Goal: Task Accomplishment & Management: Manage account settings

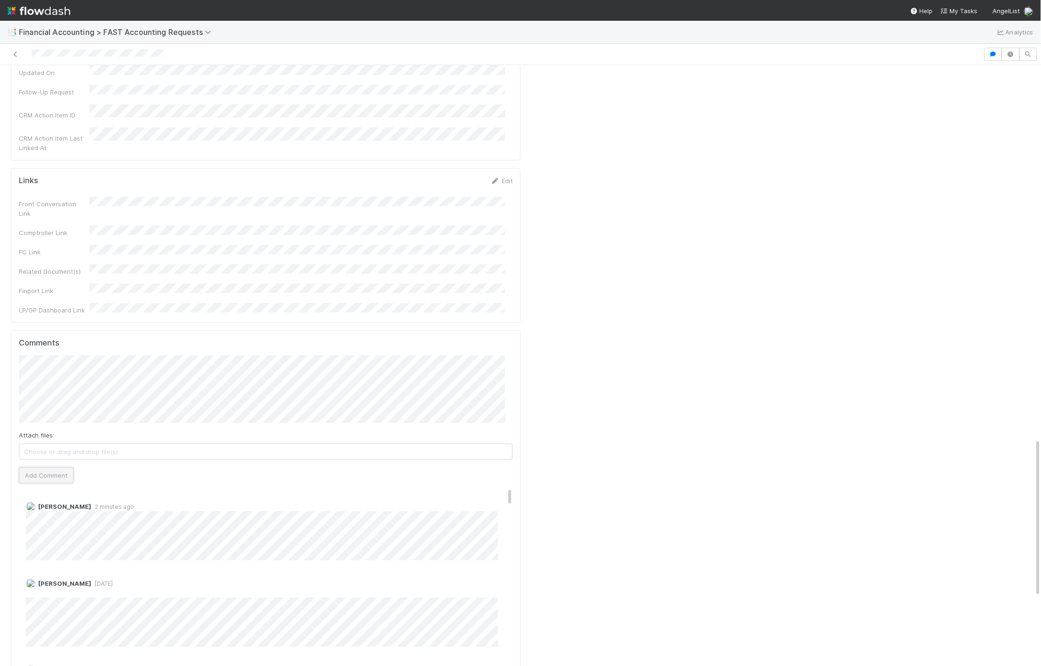
click at [54, 467] on button "Add Comment" at bounding box center [46, 475] width 55 height 16
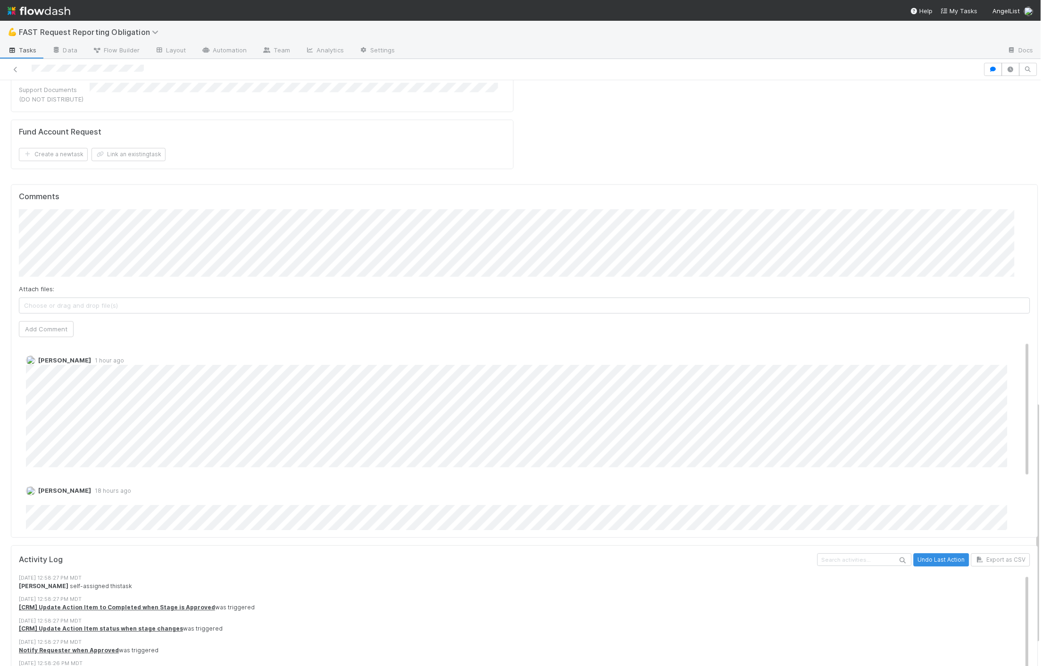
click at [448, 218] on div "Attach files: Choose or drag and drop file(s) Add Comment" at bounding box center [524, 273] width 1011 height 128
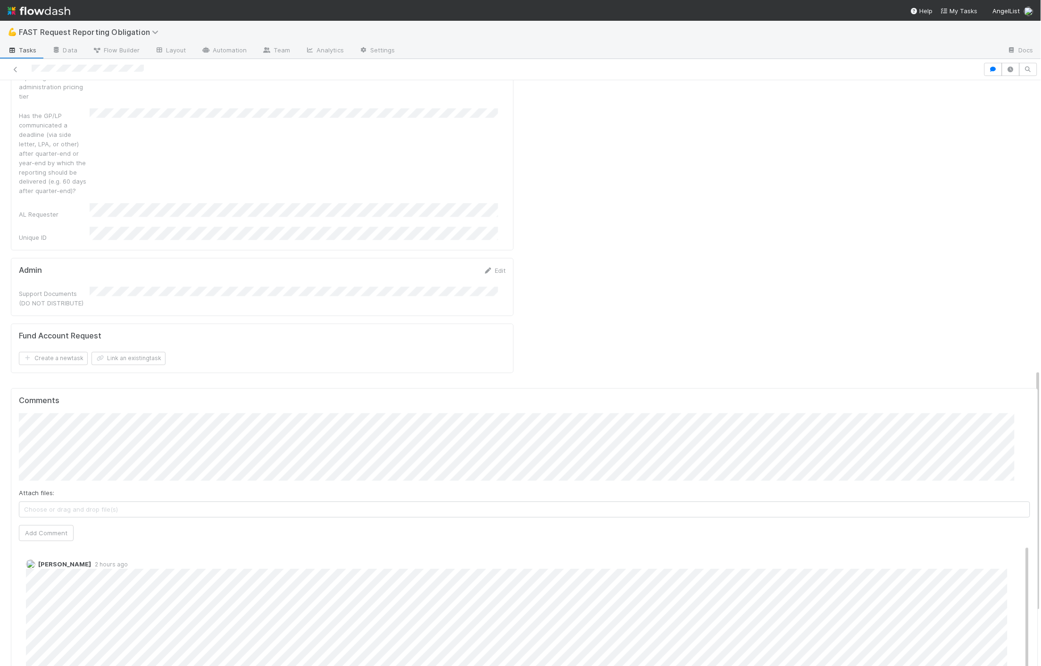
scroll to position [565, 0]
drag, startPoint x: 162, startPoint y: 67, endPoint x: 31, endPoint y: 62, distance: 131.7
click at [31, 63] on div at bounding box center [492, 69] width 976 height 13
click at [14, 68] on icon at bounding box center [15, 70] width 9 height 6
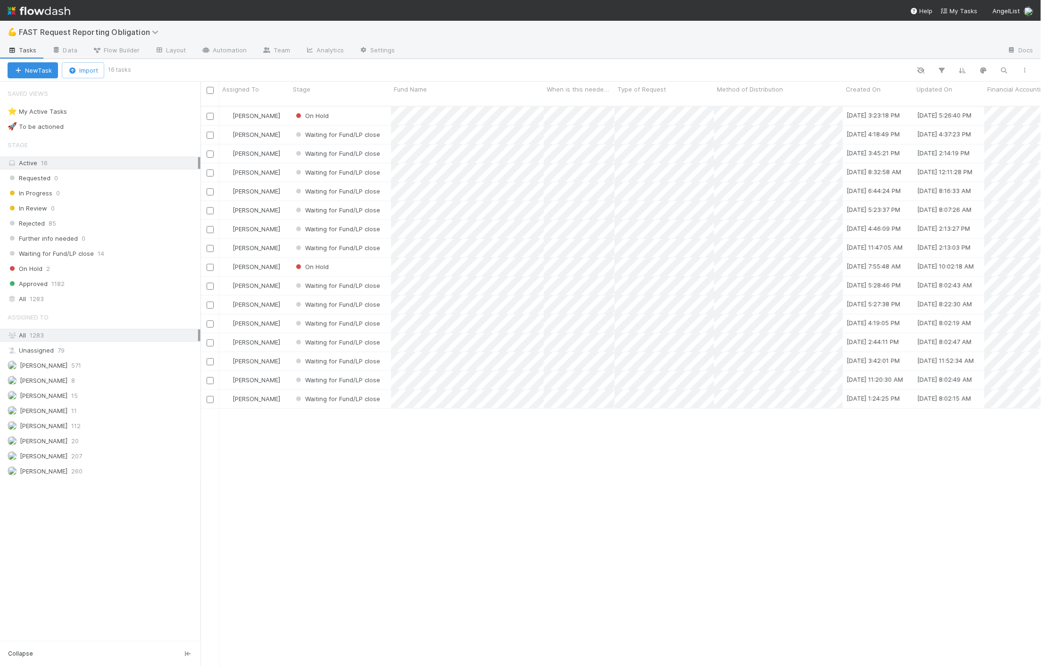
scroll to position [559, 833]
click at [48, 304] on div "All 1283" at bounding box center [103, 299] width 191 height 12
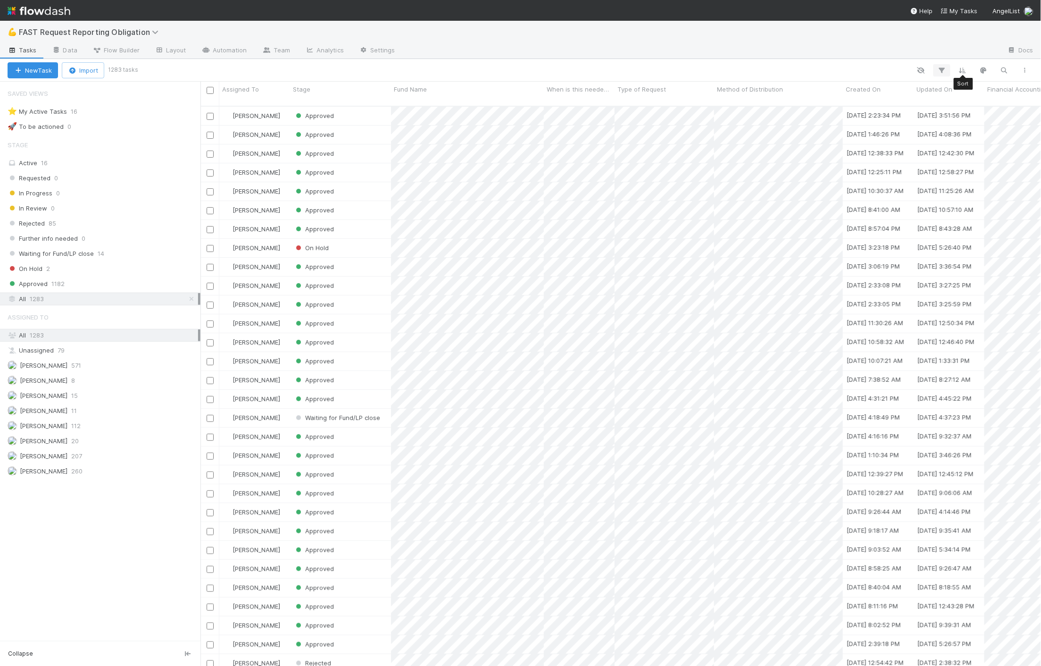
scroll to position [559, 833]
click at [944, 69] on icon "button" at bounding box center [941, 70] width 9 height 8
click at [696, 102] on button "Add Filter" at bounding box center [797, 99] width 283 height 14
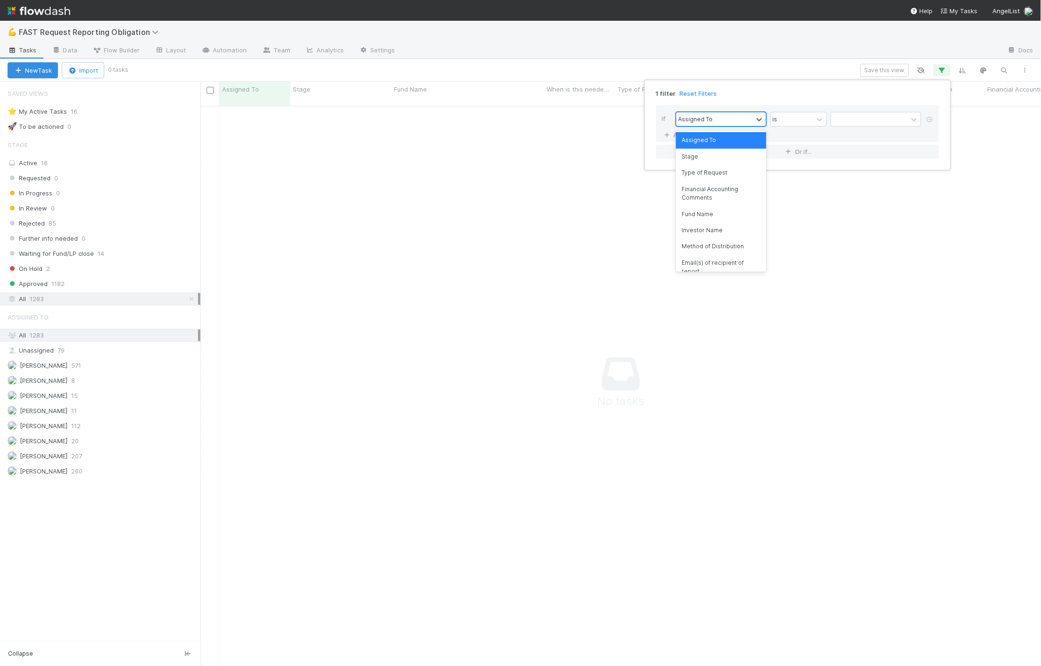
click at [689, 122] on div "Assigned To" at bounding box center [695, 119] width 34 height 8
click at [706, 215] on div "Fund Name" at bounding box center [721, 214] width 91 height 16
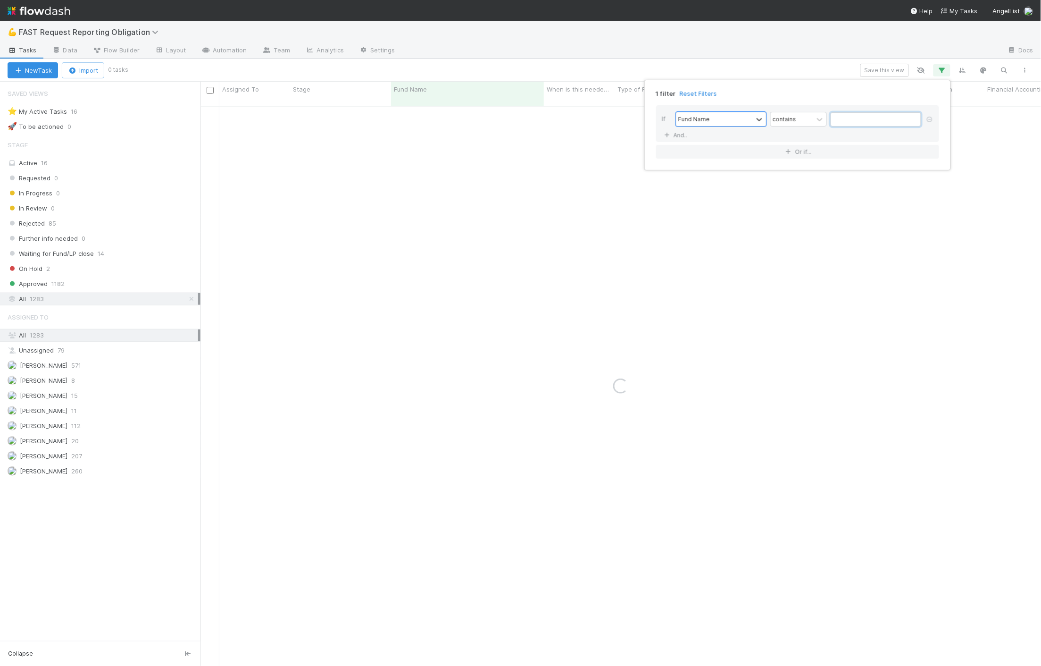
click at [842, 116] on input "text" at bounding box center [876, 119] width 91 height 14
type input "tunitas"
click at [554, 225] on div "1 filter Reset Filters If Fund Name contains tunitas And.. Or if..." at bounding box center [520, 333] width 1041 height 666
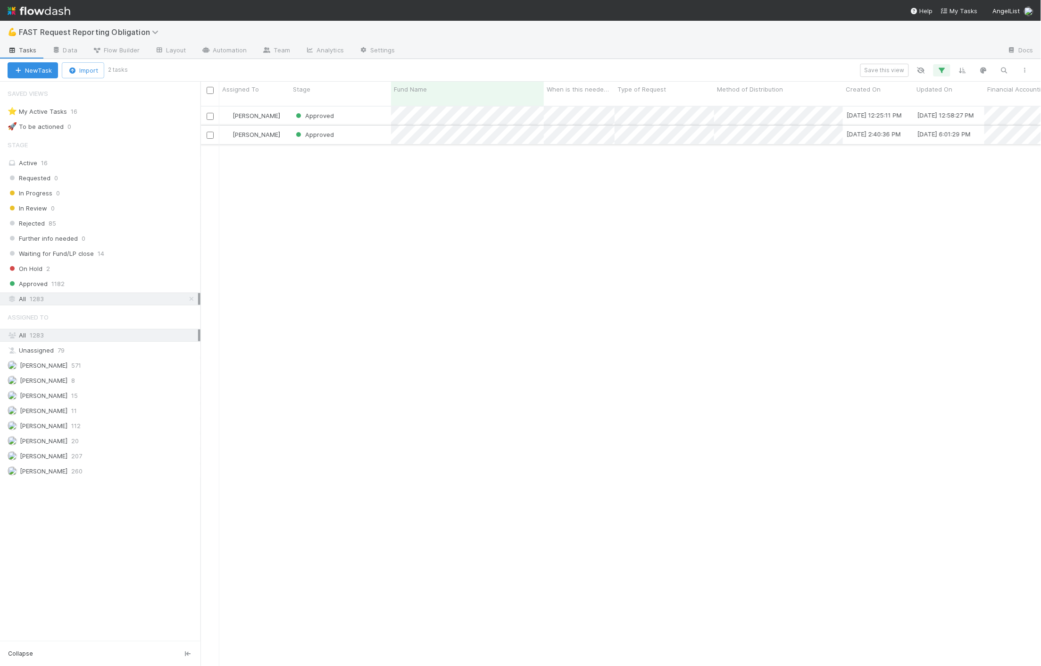
click at [358, 125] on div "Approved" at bounding box center [340, 134] width 101 height 18
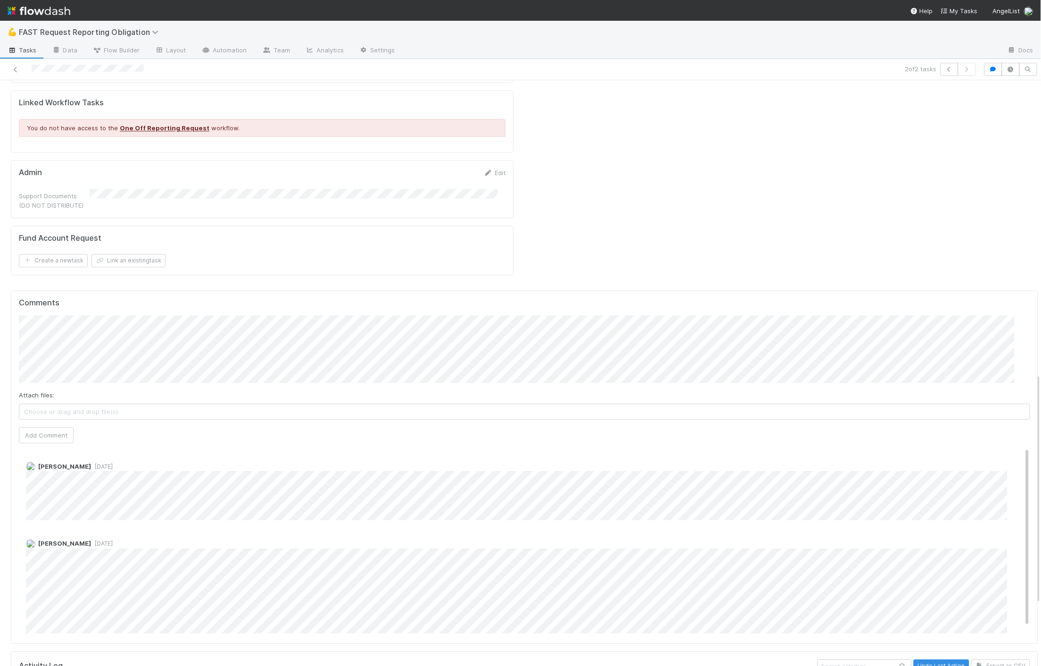
scroll to position [746, 0]
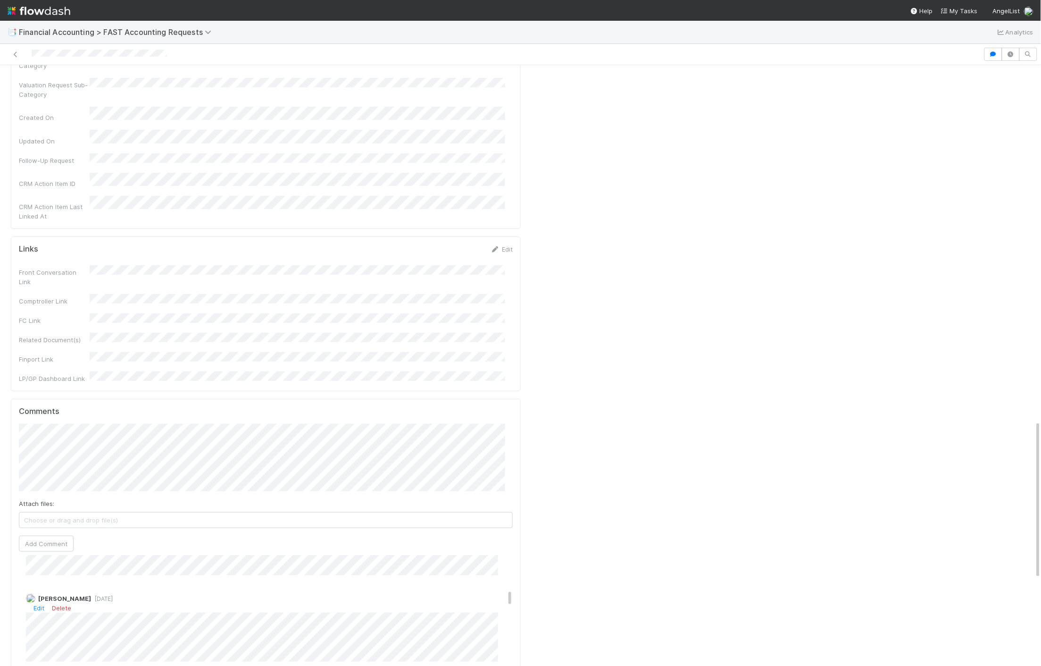
scroll to position [262, 0]
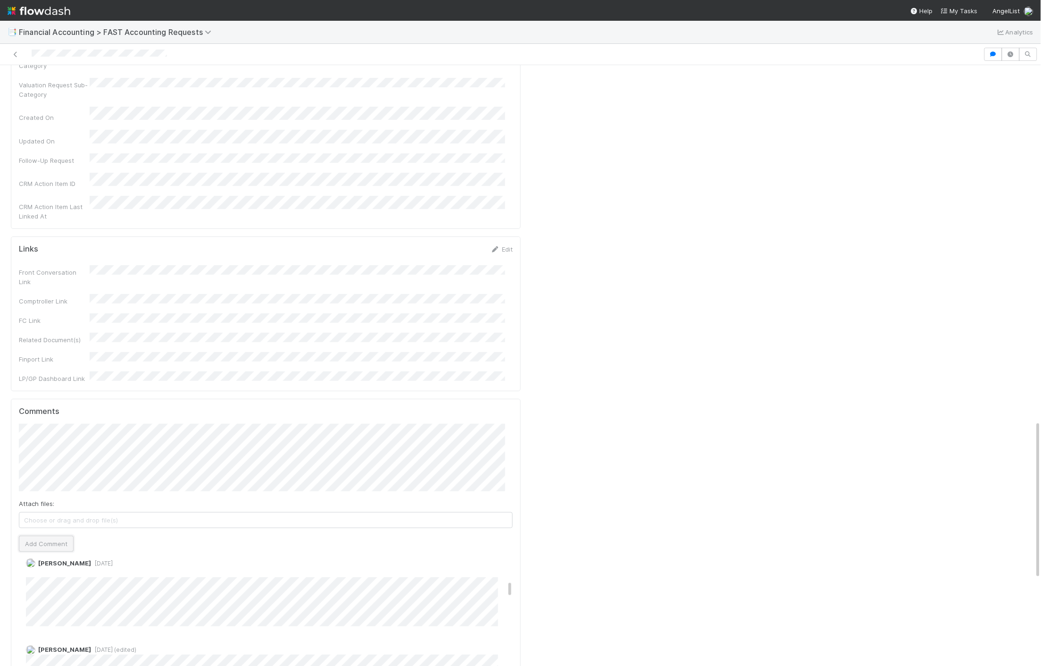
click at [32, 535] on button "Add Comment" at bounding box center [46, 543] width 55 height 16
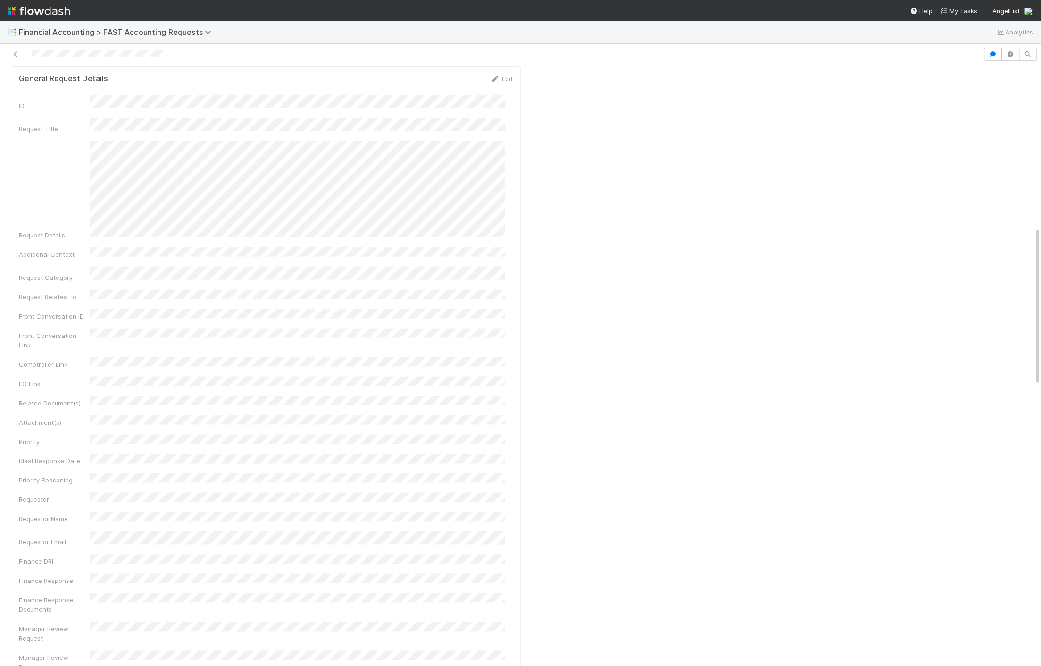
scroll to position [0, 0]
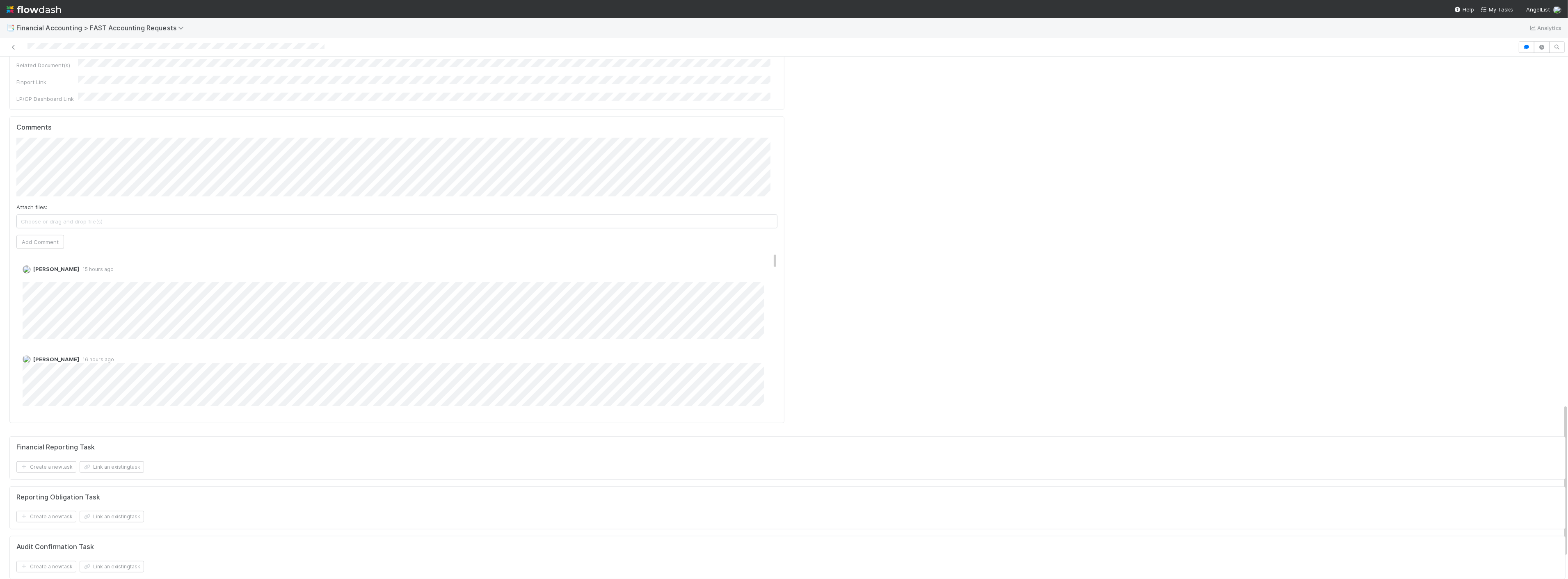
scroll to position [1184, 0]
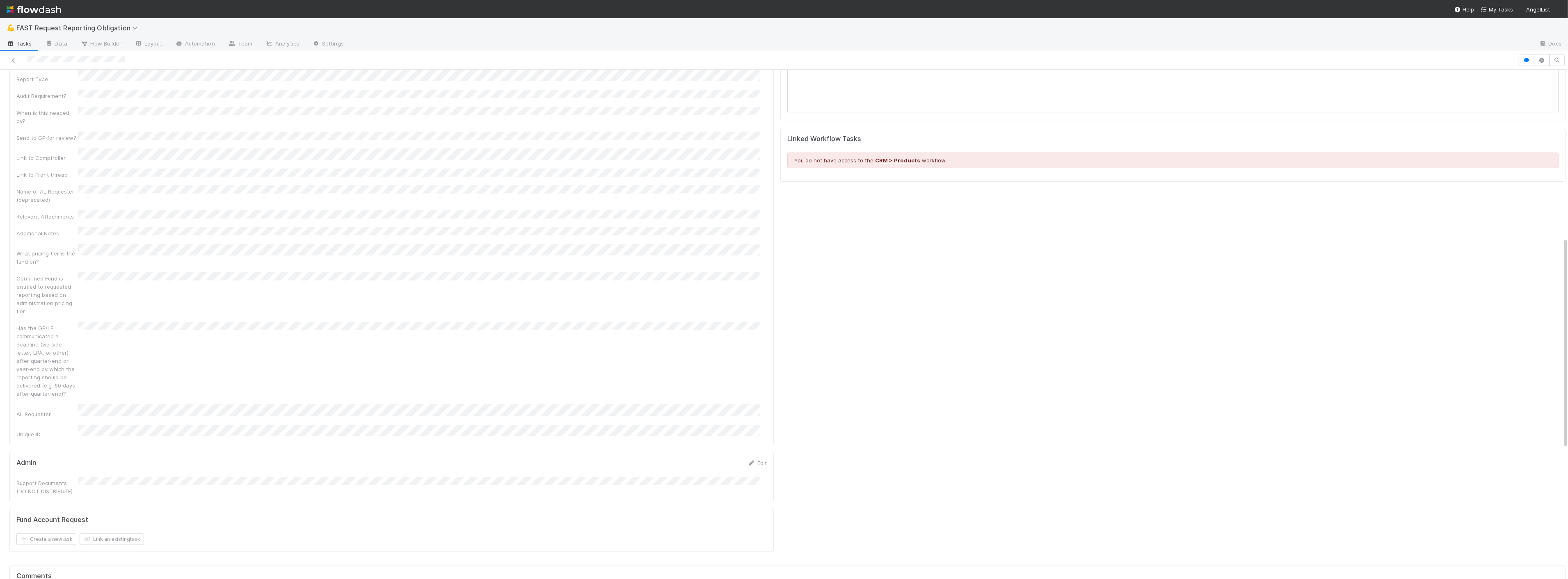
scroll to position [719, 0]
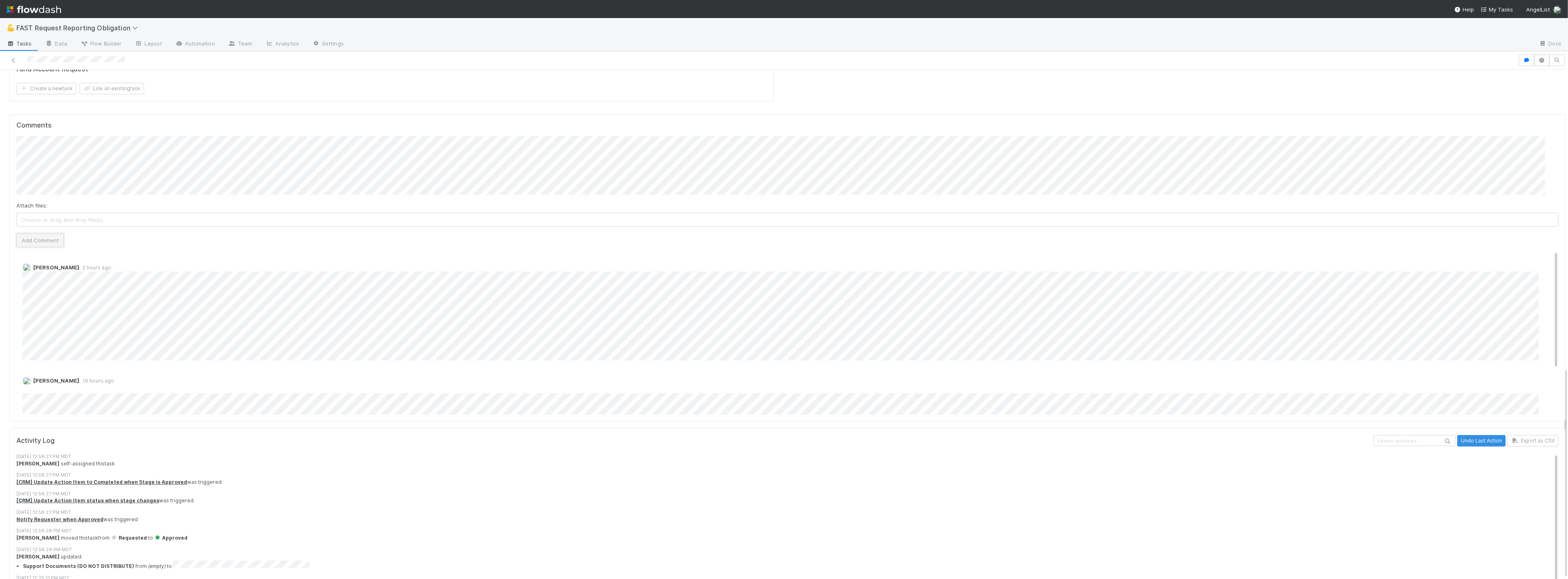
click at [43, 233] on button "Add Comment" at bounding box center [40, 240] width 48 height 14
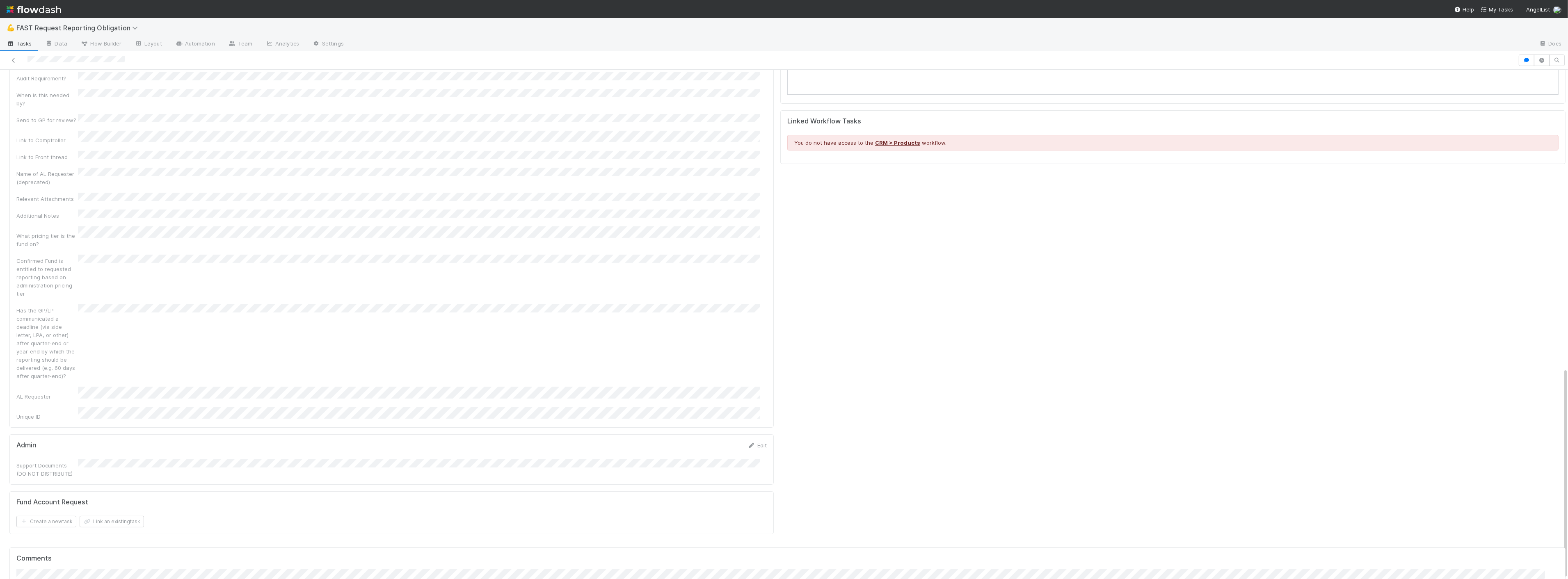
scroll to position [0, 0]
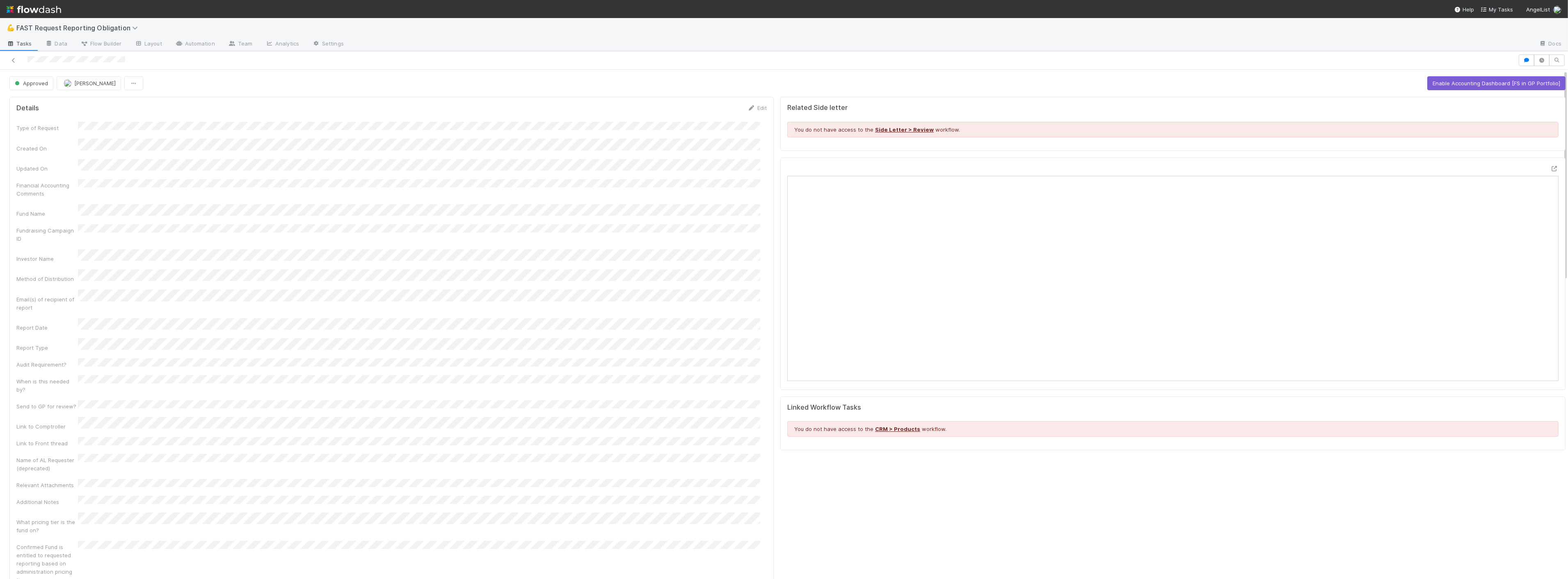
click at [1544, 167] on div at bounding box center [1551, 170] width 15 height 11
click at [1551, 167] on icon at bounding box center [1554, 169] width 8 height 5
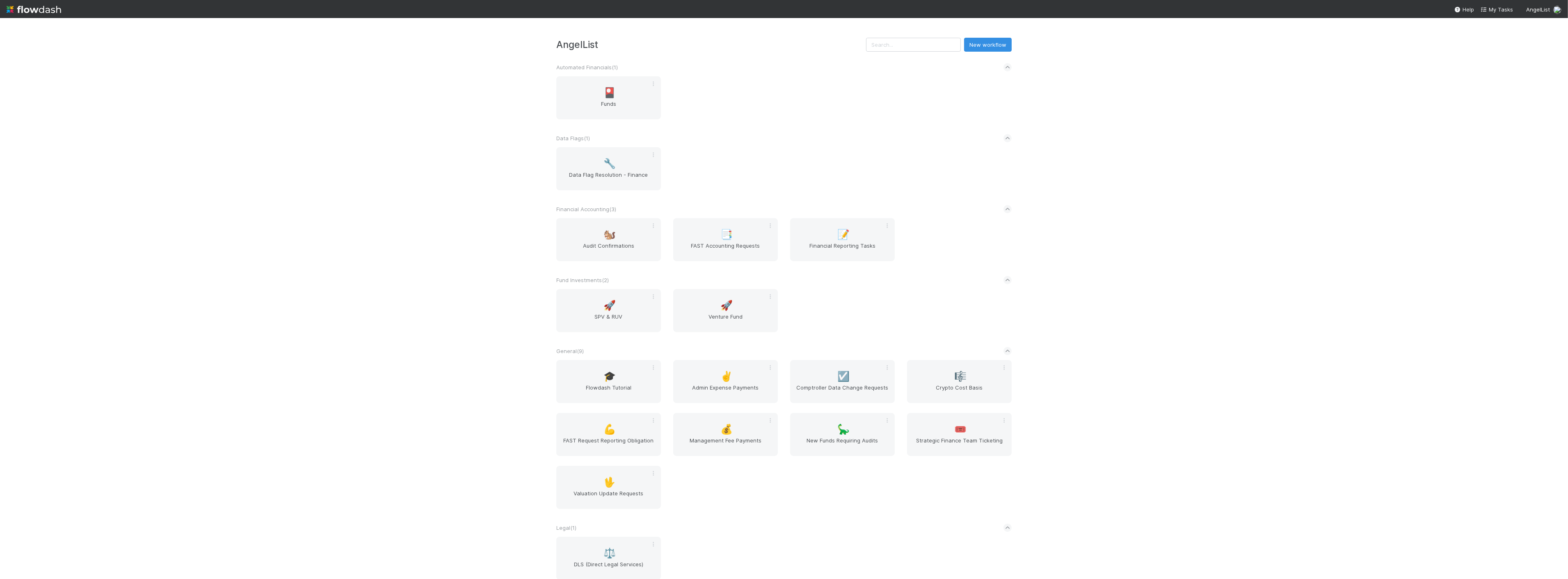
click at [392, 77] on div "AngelList New workflow Automated Financials ( 1 ) 🎴 Funds Data Flags ( 1 ) 🔧 Da…" at bounding box center [784, 298] width 1568 height 561
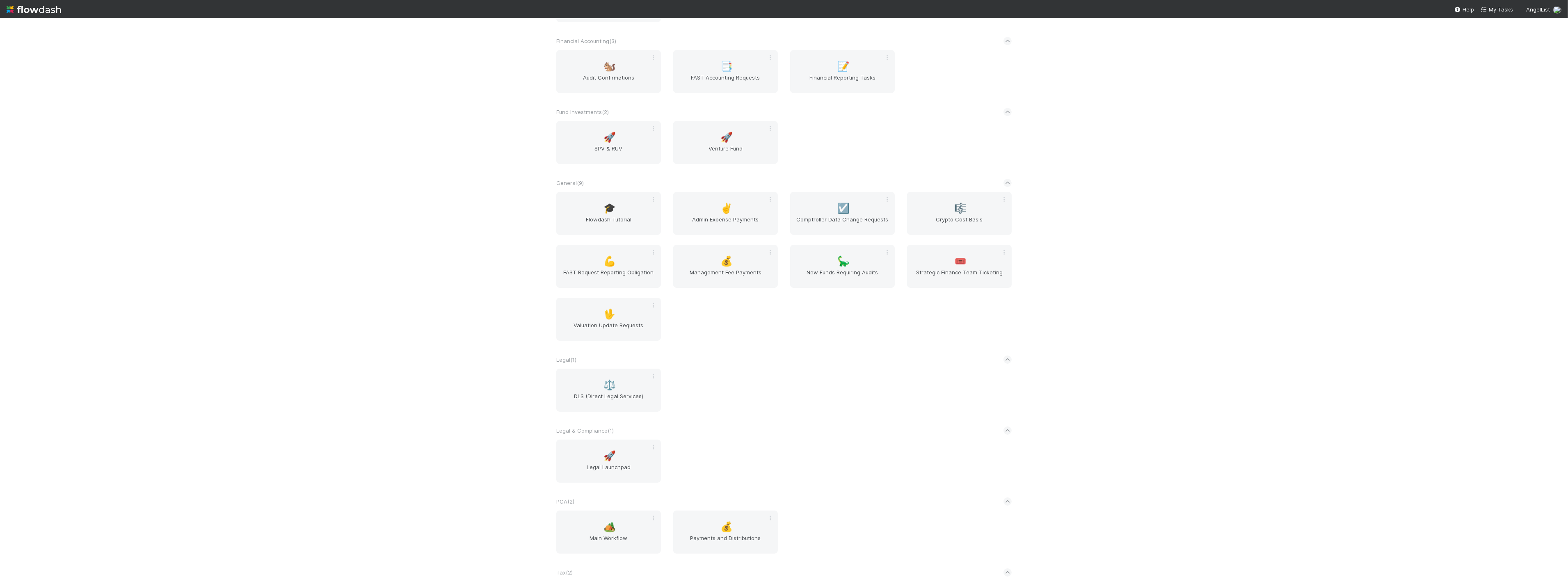
scroll to position [182, 0]
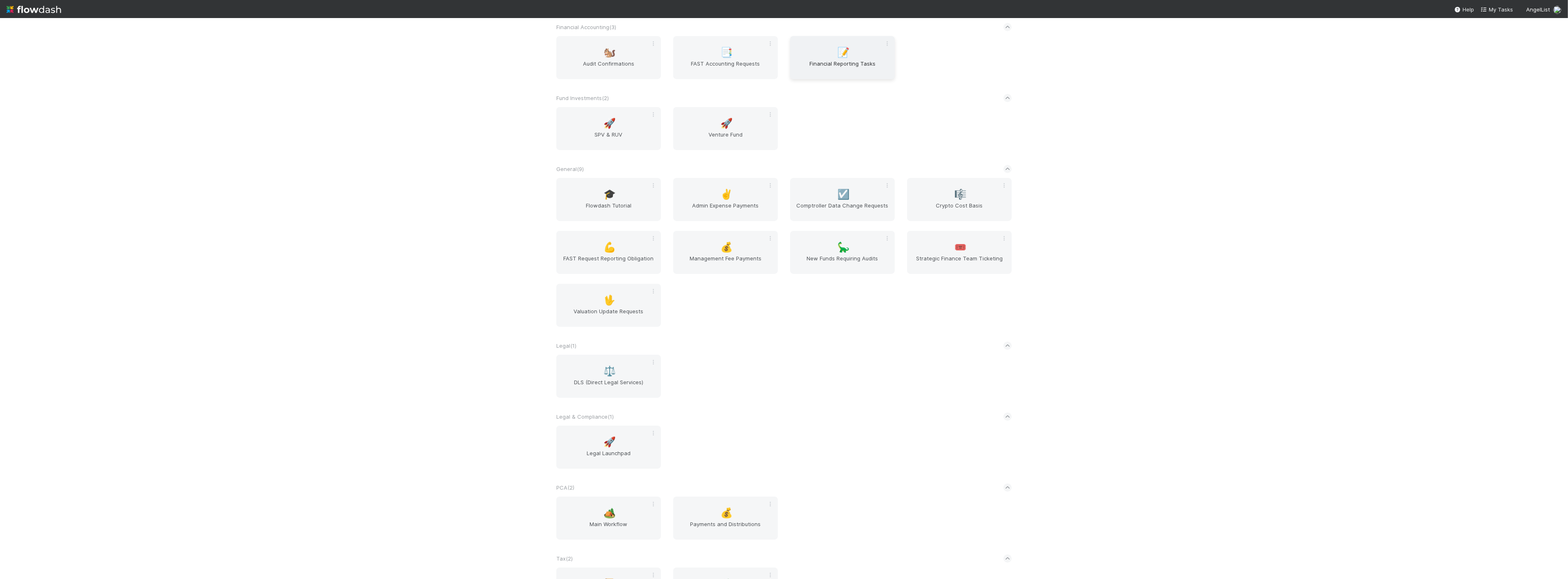
click at [819, 62] on span "Financial Reporting Tasks" at bounding box center [842, 67] width 98 height 17
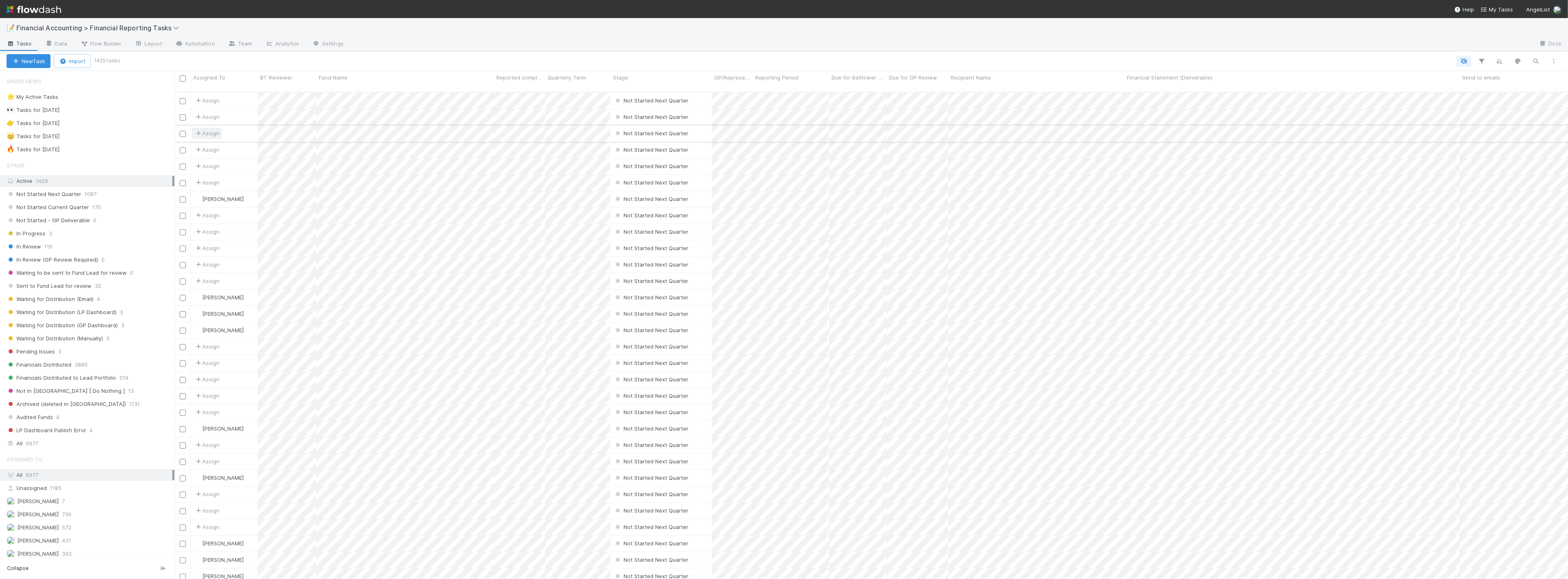
scroll to position [487, 1386]
click at [109, 309] on span "Waiting for Distribution (LP Dashboard)" at bounding box center [62, 312] width 110 height 10
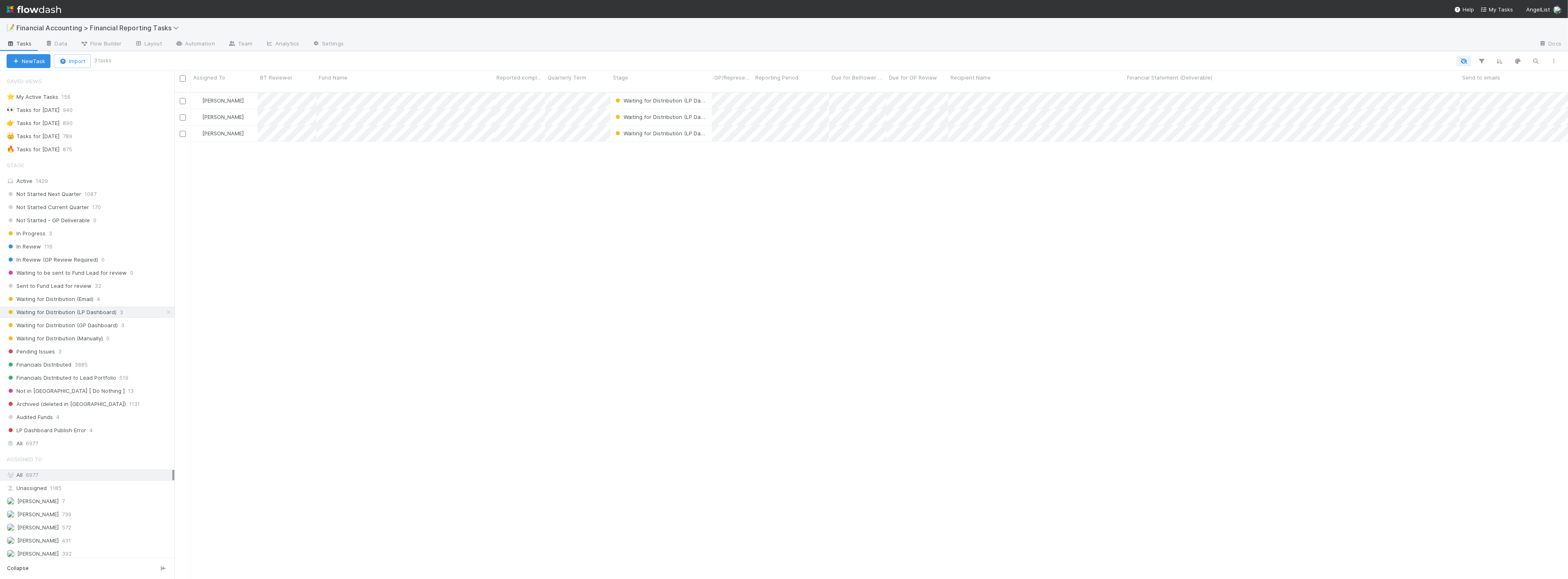
scroll to position [487, 1386]
click at [686, 97] on span "Waiting for Distribution (LP Dashboard)" at bounding box center [669, 101] width 110 height 7
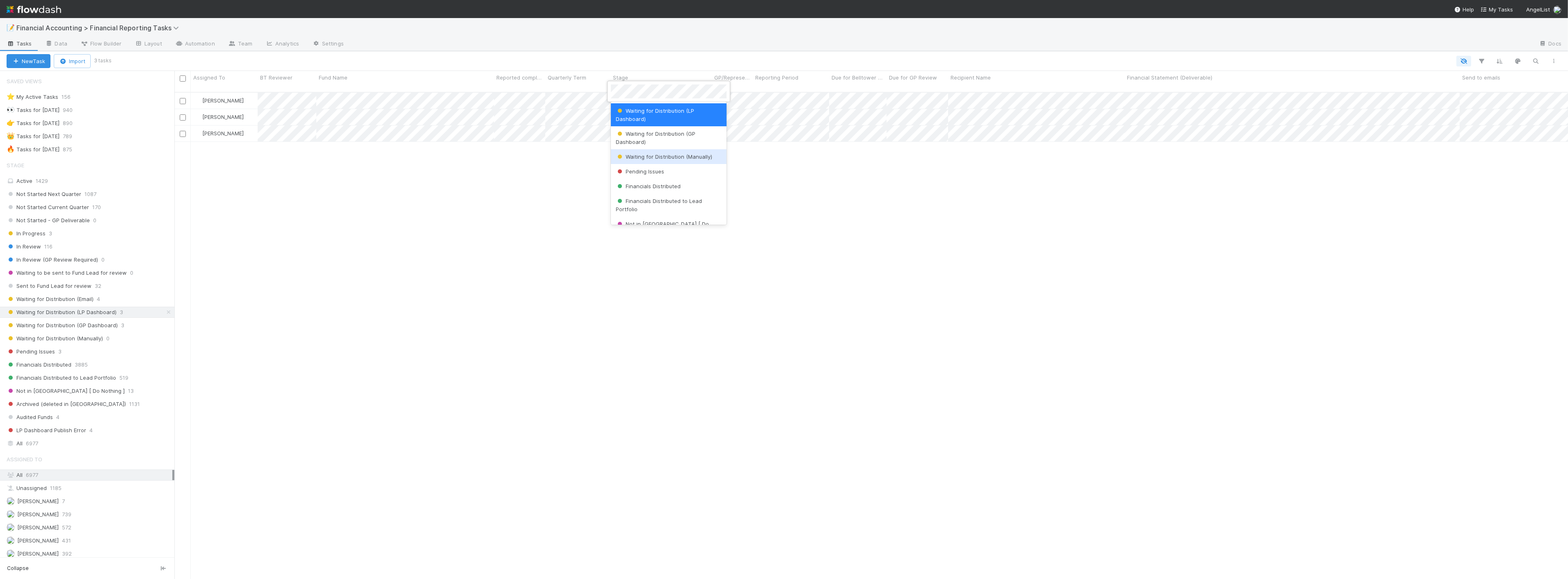
click at [655, 154] on span "Waiting for Distribution (Manually)" at bounding box center [664, 156] width 97 height 7
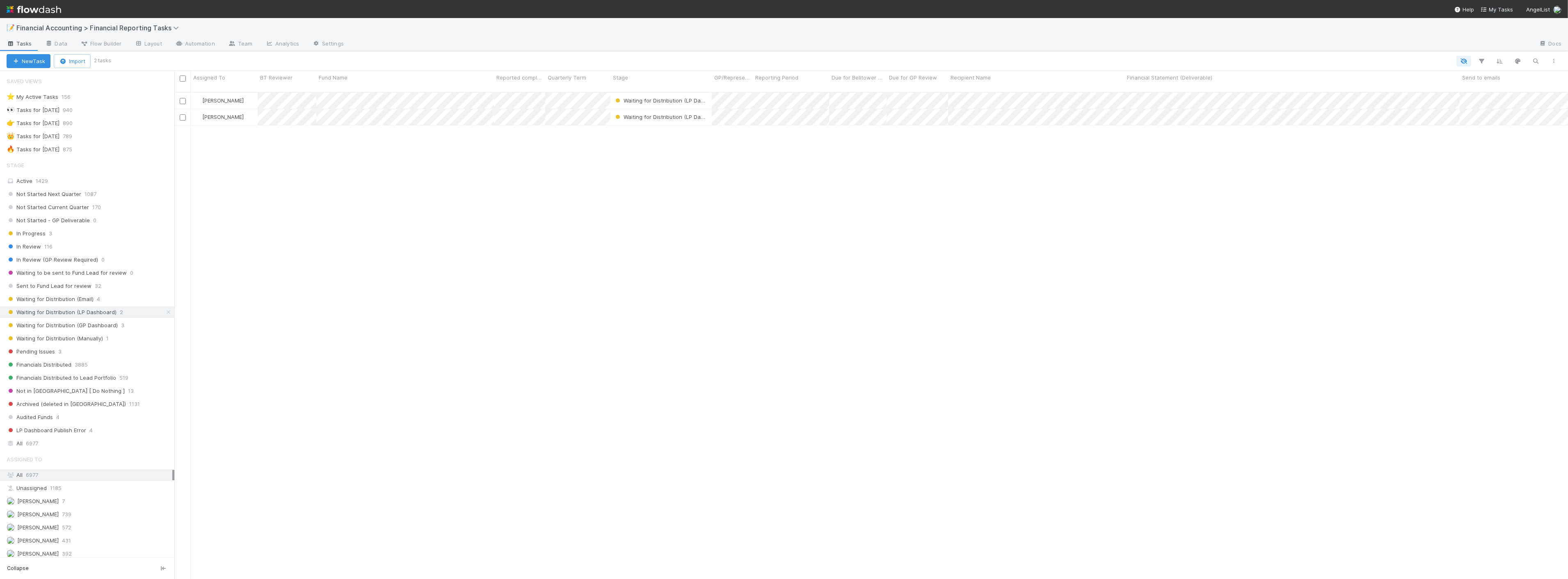
click at [1224, 182] on div "Zach Byers Waiting for Distribution (LP Dashboard) 4/1/25, 1:08:39 AM 8/18/25, …" at bounding box center [871, 339] width 1393 height 493
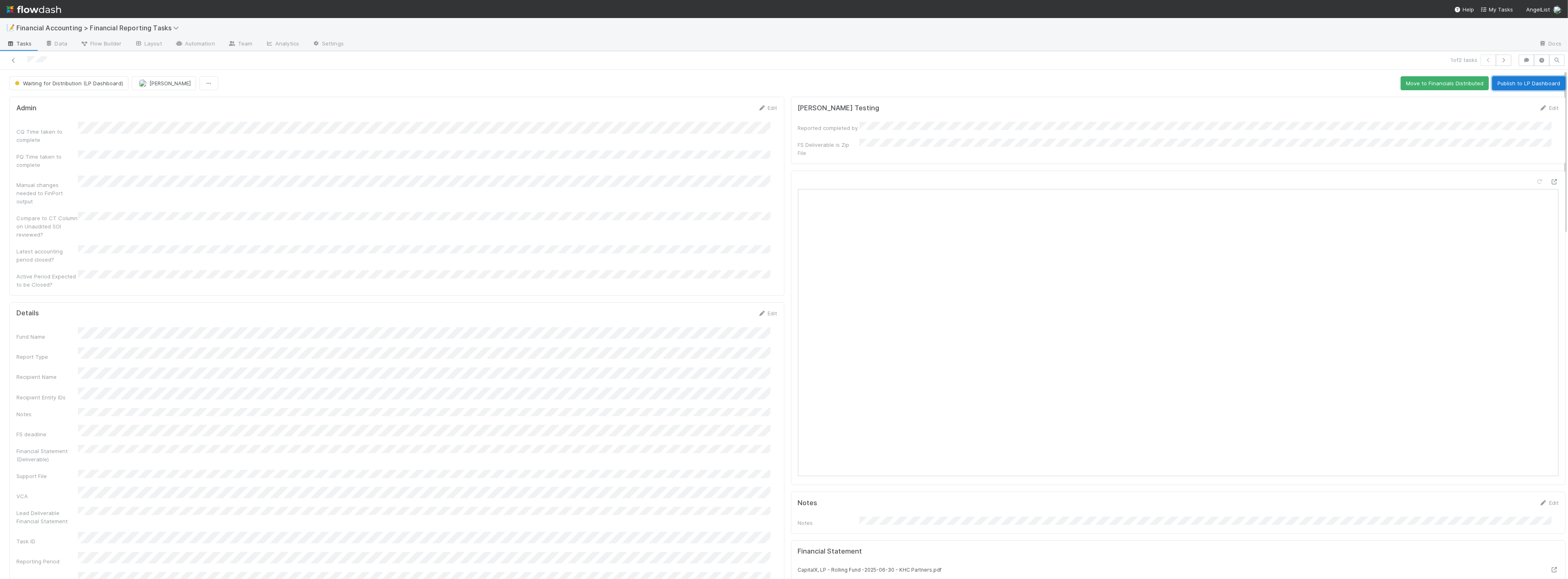
click at [1512, 77] on button "Publish to LP Dashboard" at bounding box center [1529, 83] width 73 height 14
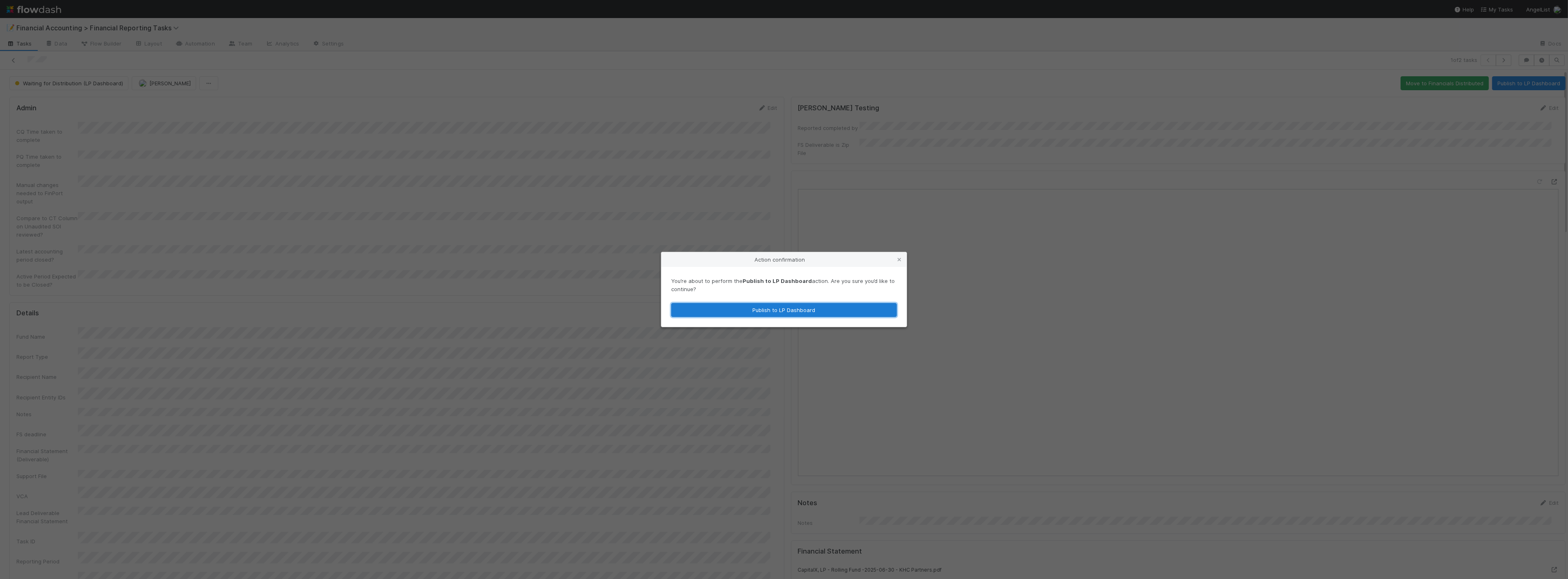
click at [811, 308] on button "Publish to LP Dashboard" at bounding box center [784, 310] width 225 height 14
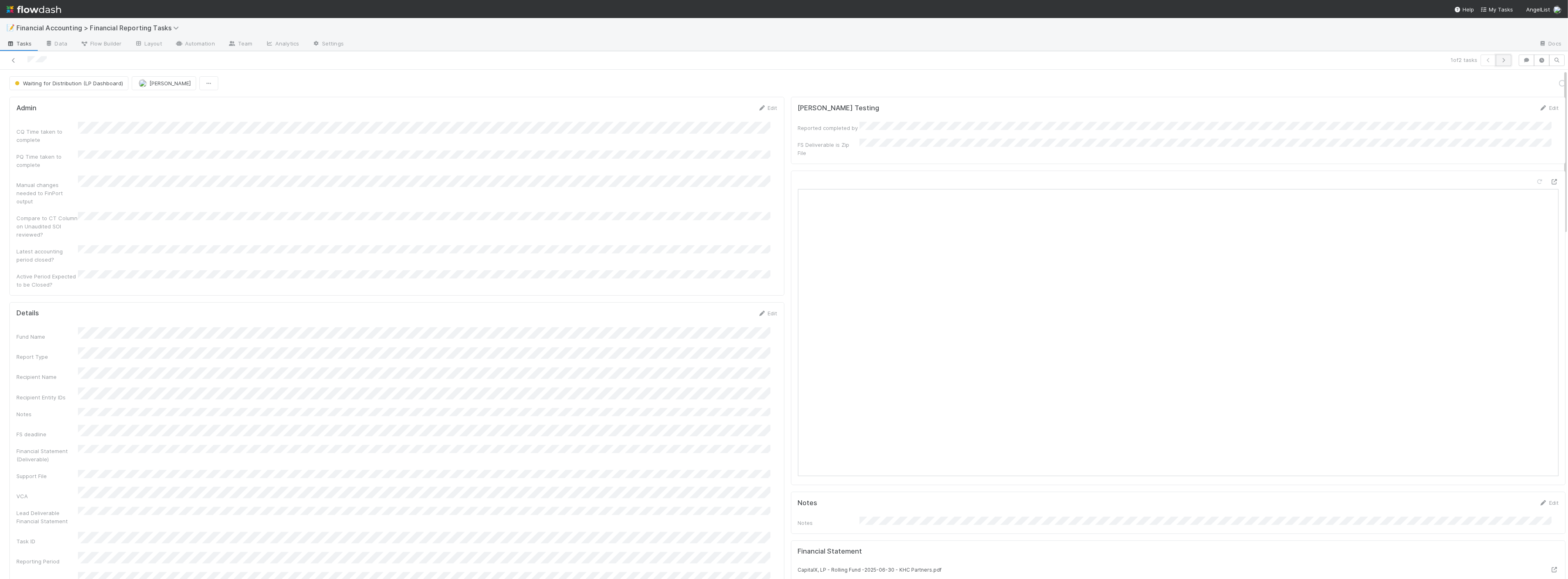
click at [1500, 59] on icon "button" at bounding box center [1503, 61] width 8 height 5
click at [1517, 84] on button "Publish to LP Dashboard" at bounding box center [1529, 83] width 73 height 14
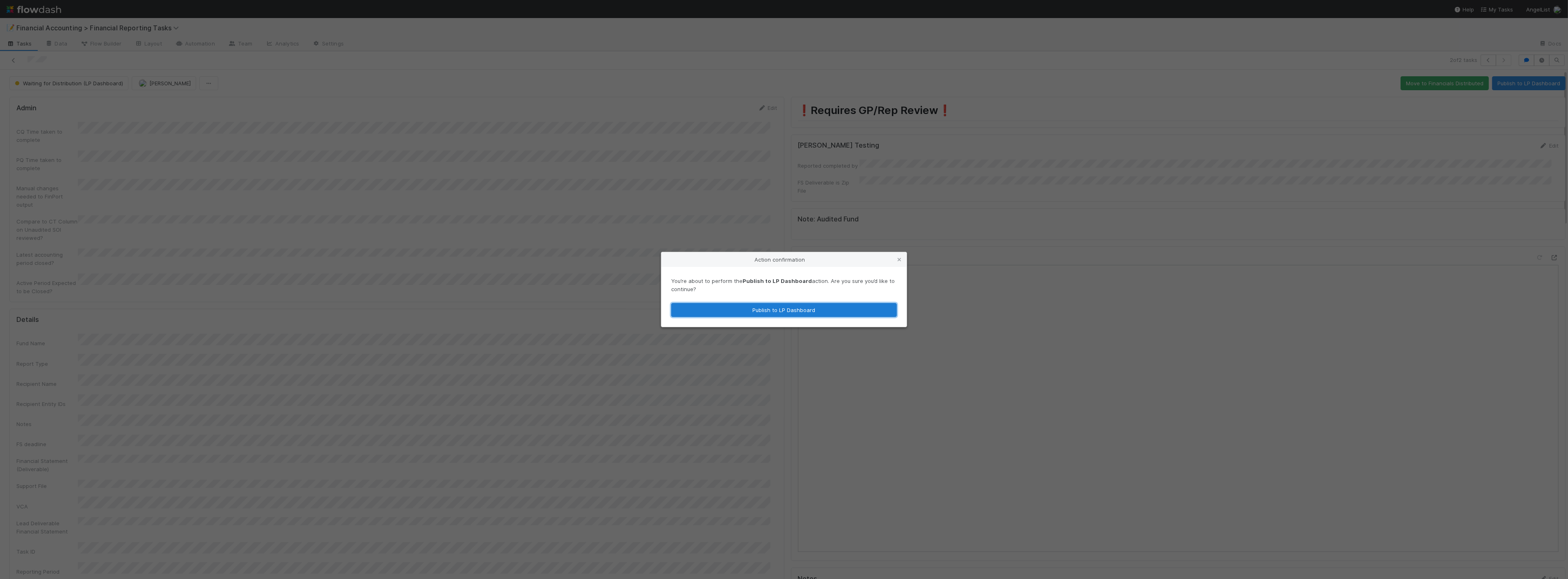
click at [811, 303] on button "Publish to LP Dashboard" at bounding box center [784, 310] width 225 height 14
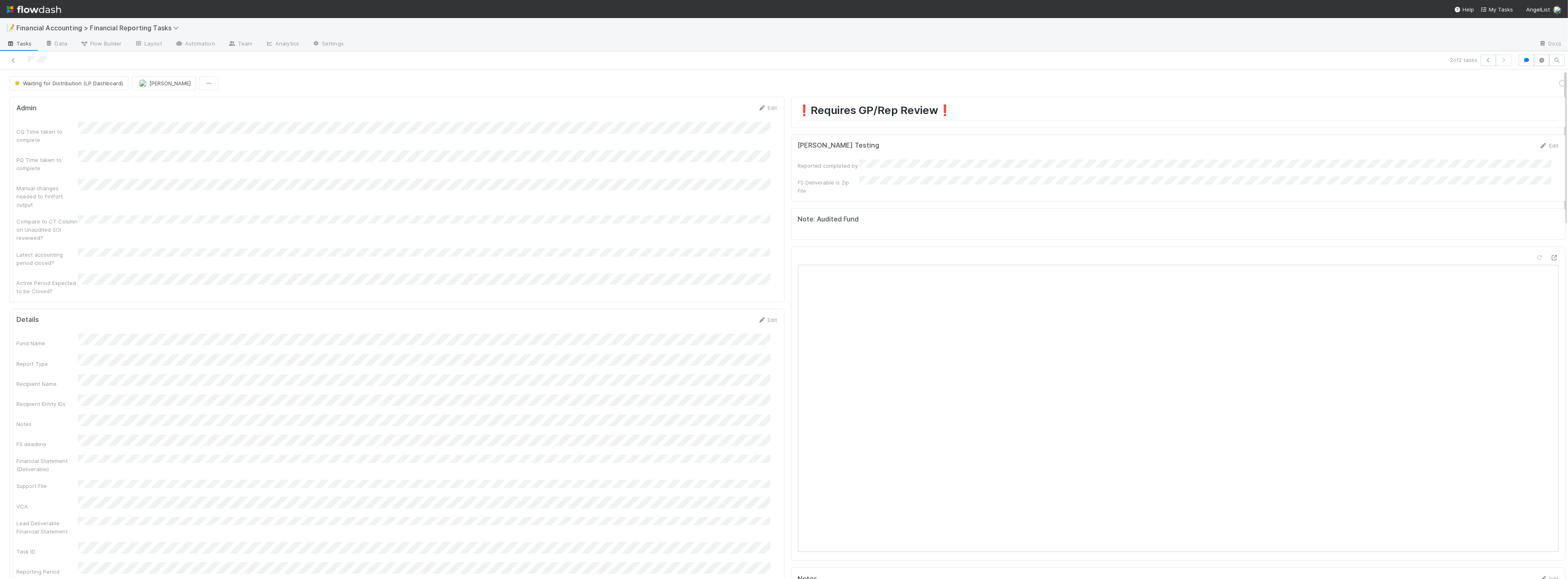
click at [8, 58] on div at bounding box center [382, 60] width 757 height 11
click at [17, 63] on icon at bounding box center [13, 61] width 8 height 5
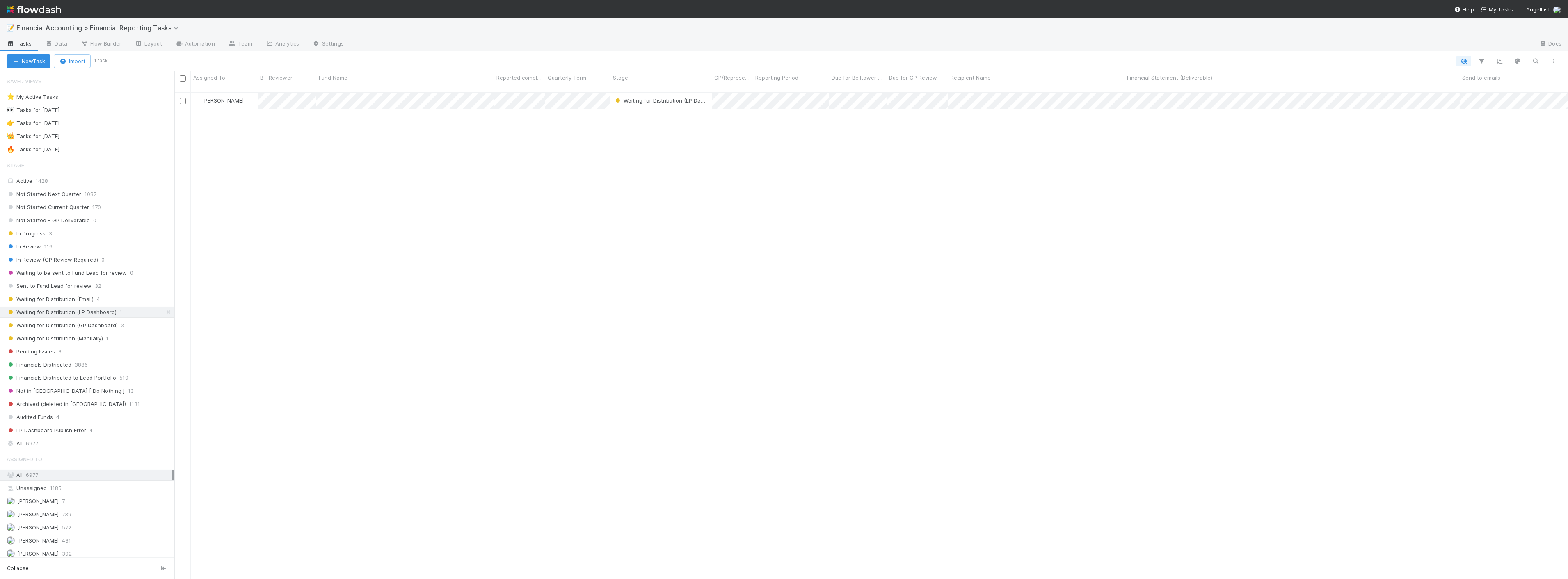
scroll to position [487, 1386]
click at [103, 326] on span "Waiting for Distribution (GP Dashboard)" at bounding box center [63, 325] width 111 height 10
click at [182, 78] on input "checkbox" at bounding box center [183, 78] width 6 height 6
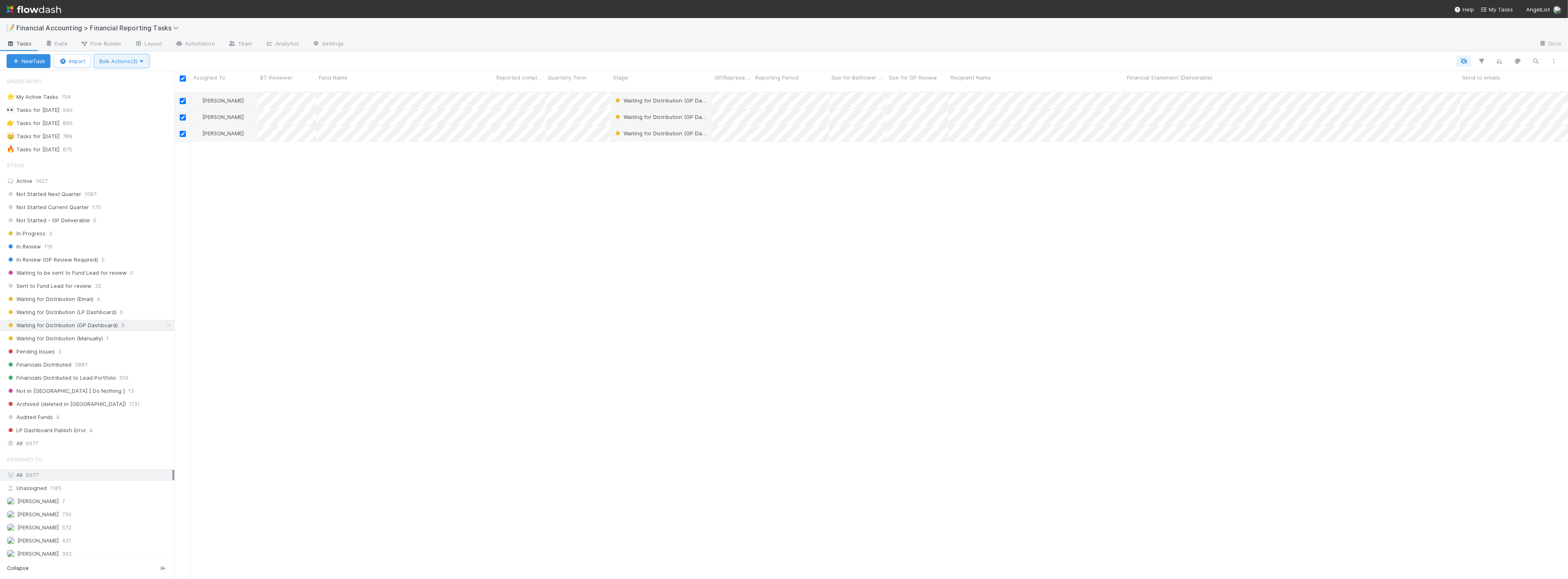
click at [145, 58] on icon "button" at bounding box center [141, 61] width 8 height 5
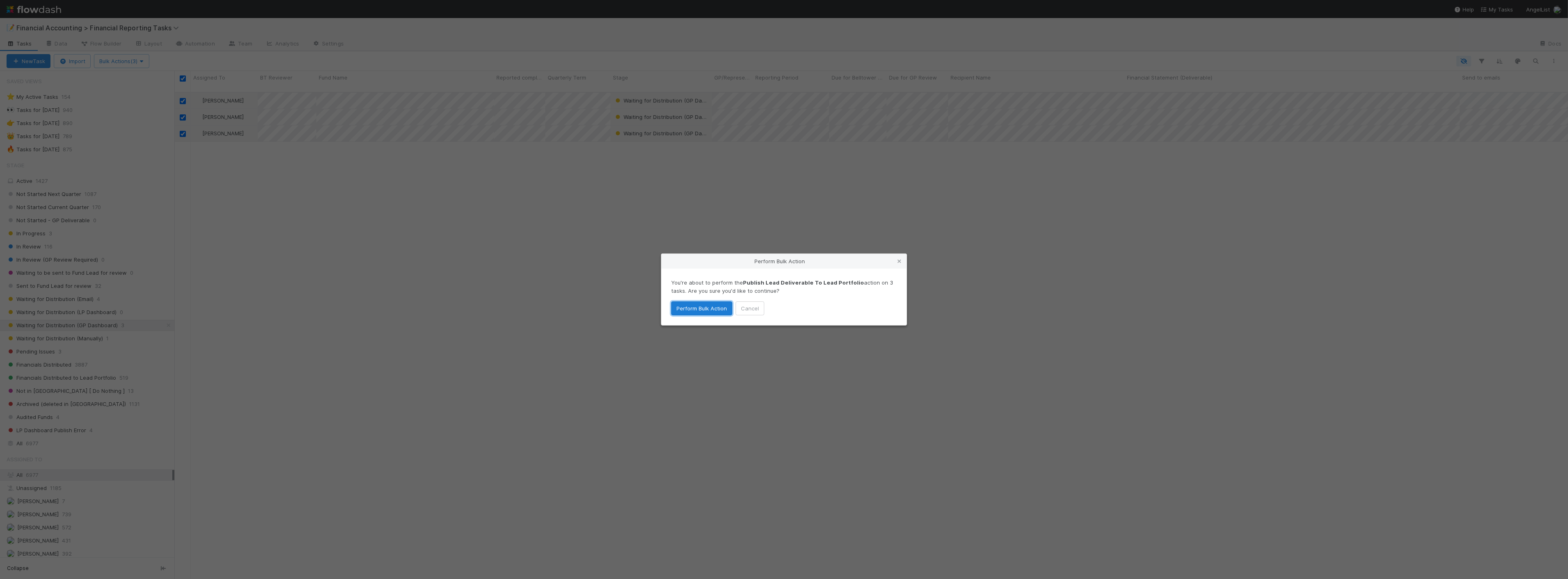
click at [705, 305] on button "Perform Bulk Action" at bounding box center [702, 309] width 61 height 14
checkbox input "false"
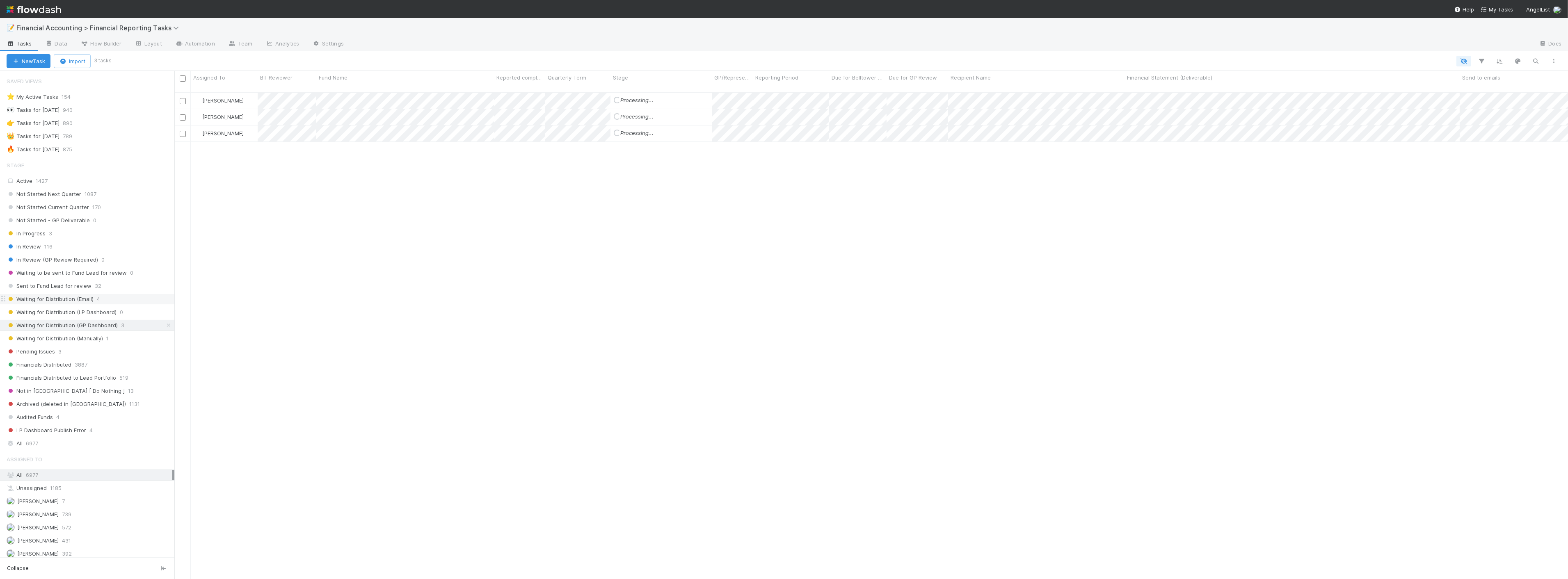
click at [63, 300] on span "Waiting for Distribution (Email)" at bounding box center [50, 299] width 87 height 10
click at [183, 77] on input "checkbox" at bounding box center [183, 78] width 6 height 6
click at [182, 98] on input "checkbox" at bounding box center [183, 101] width 6 height 6
checkbox input "false"
click at [148, 59] on button "Bulk Actions (3)" at bounding box center [122, 61] width 56 height 14
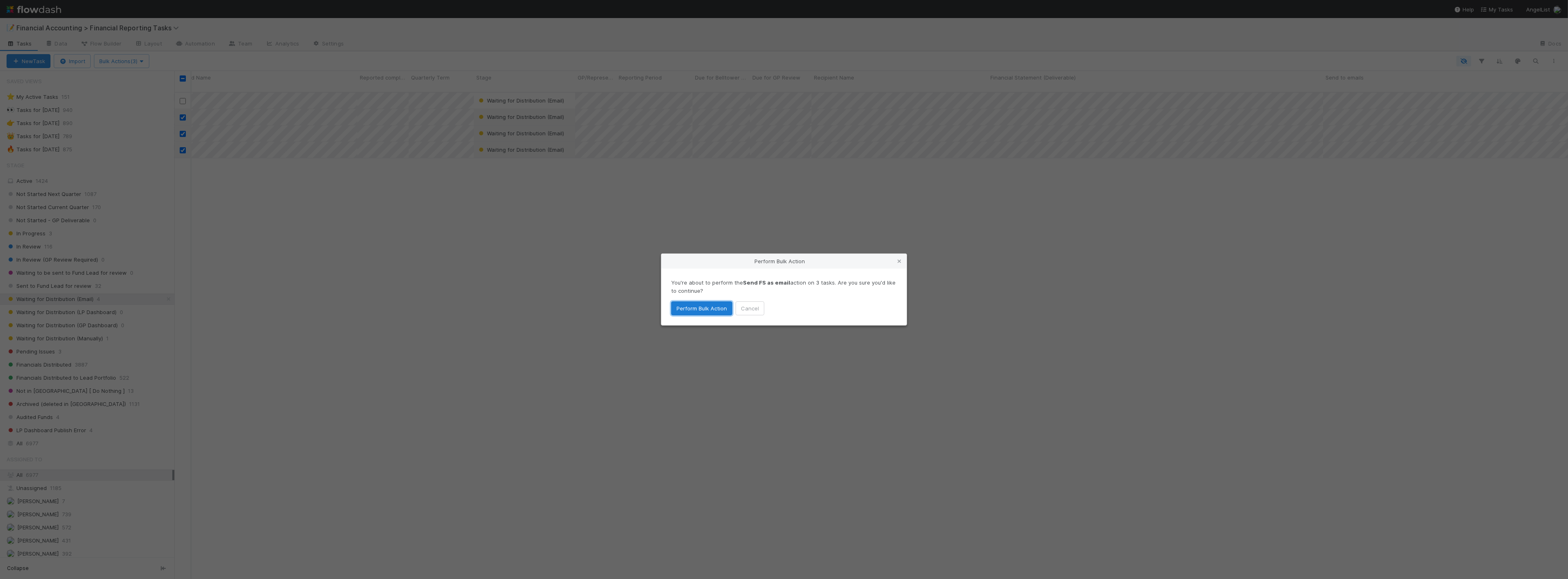
click at [716, 309] on button "Perform Bulk Action" at bounding box center [702, 309] width 61 height 14
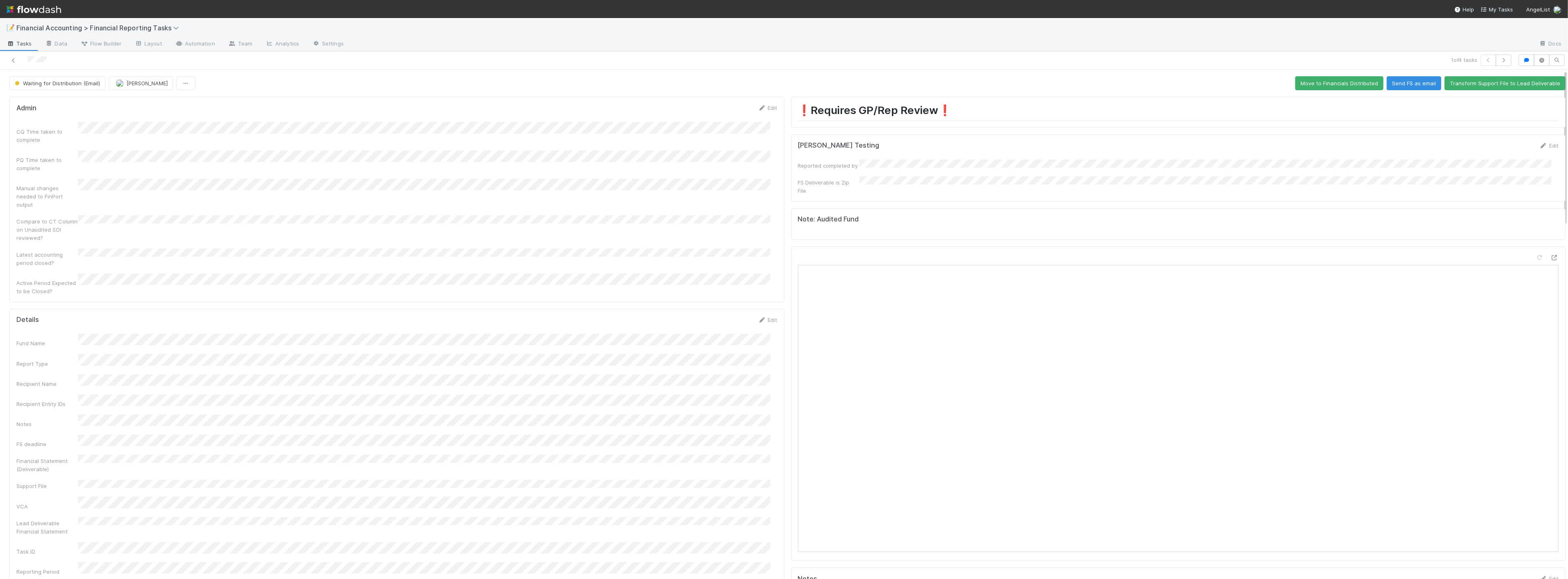
click at [8, 60] on div at bounding box center [382, 60] width 757 height 11
click at [10, 60] on icon at bounding box center [13, 61] width 8 height 5
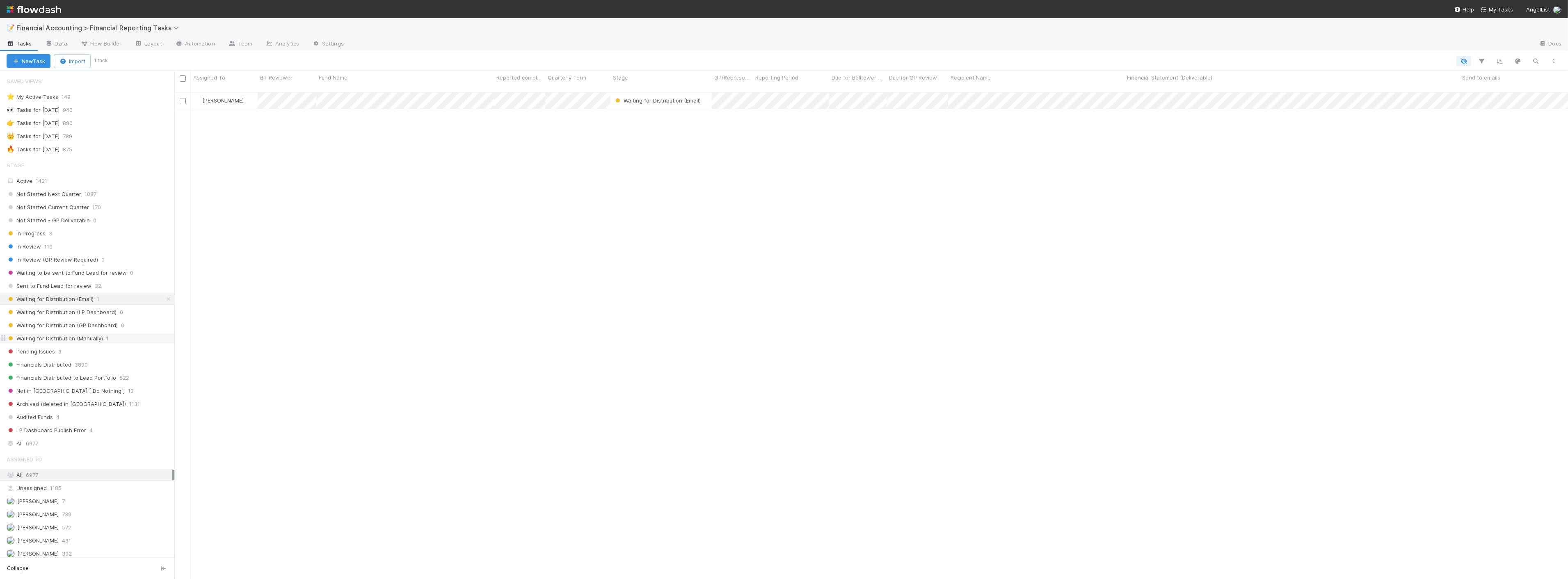
click at [97, 335] on span "Waiting for Distribution (Manually)" at bounding box center [55, 338] width 97 height 10
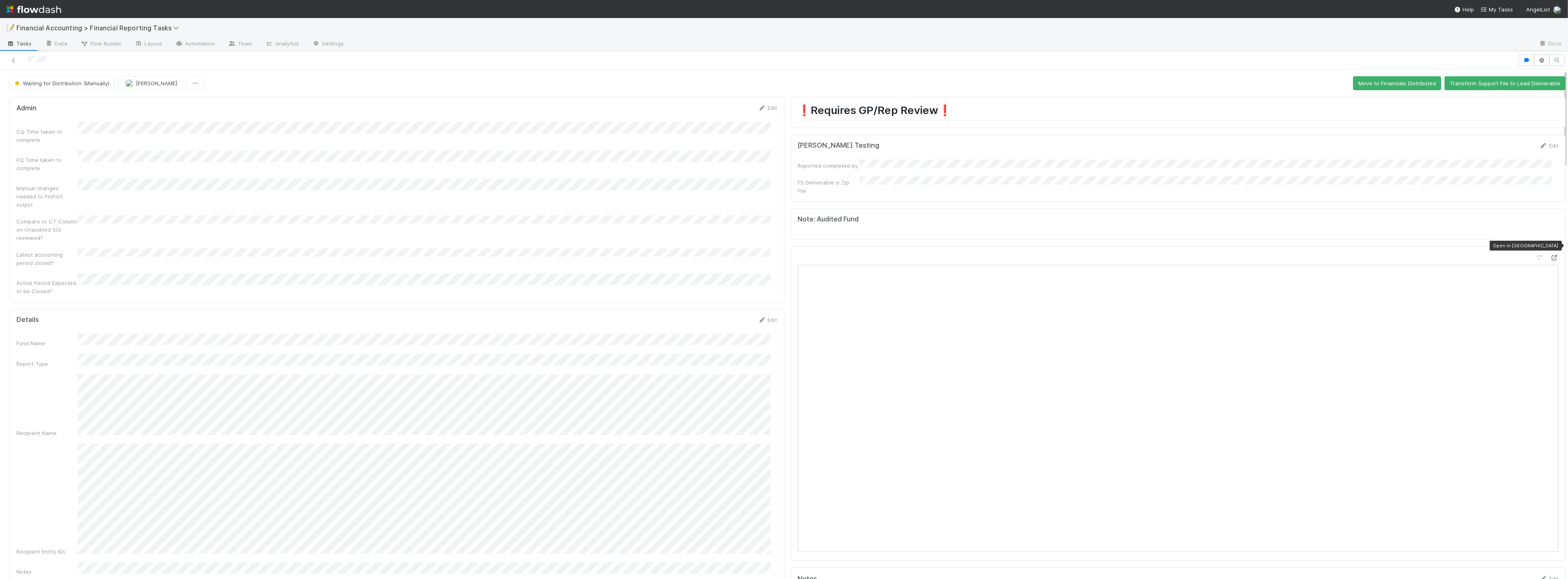
click at [1551, 255] on icon at bounding box center [1554, 257] width 8 height 5
click at [1375, 81] on button "Move to Financials Distributed" at bounding box center [1397, 83] width 88 height 14
click at [11, 59] on icon at bounding box center [13, 61] width 8 height 5
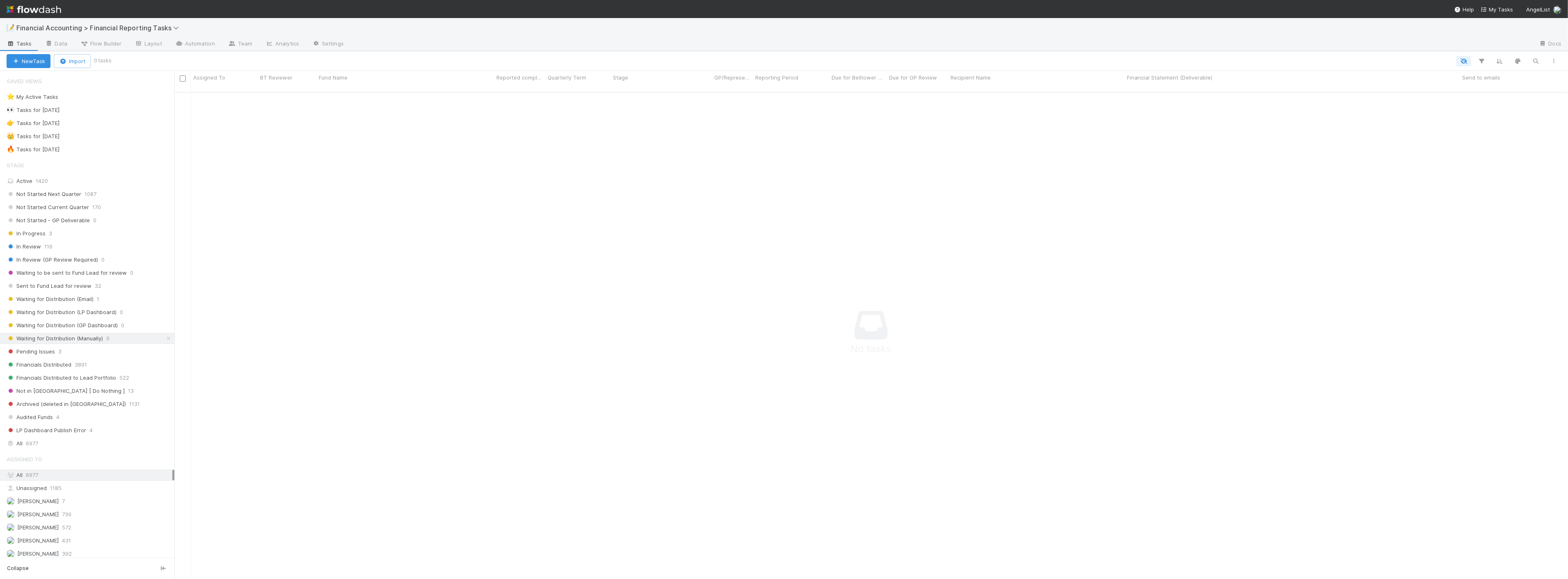
scroll to position [480, 1379]
click at [111, 300] on div "Waiting for Distribution (Email) 1" at bounding box center [90, 299] width 168 height 10
click at [436, 197] on div "Zach Byers Waiting for Distribution (Email) 4/1/25, 1:12:13 AM 8/19/25, 8:27:27…" at bounding box center [871, 339] width 1393 height 493
click at [260, 297] on div "Zach Byers Waiting for Distribution (Email) 4/1/25, 1:12:13 AM 8/19/25, 8:27:27…" at bounding box center [871, 339] width 1393 height 493
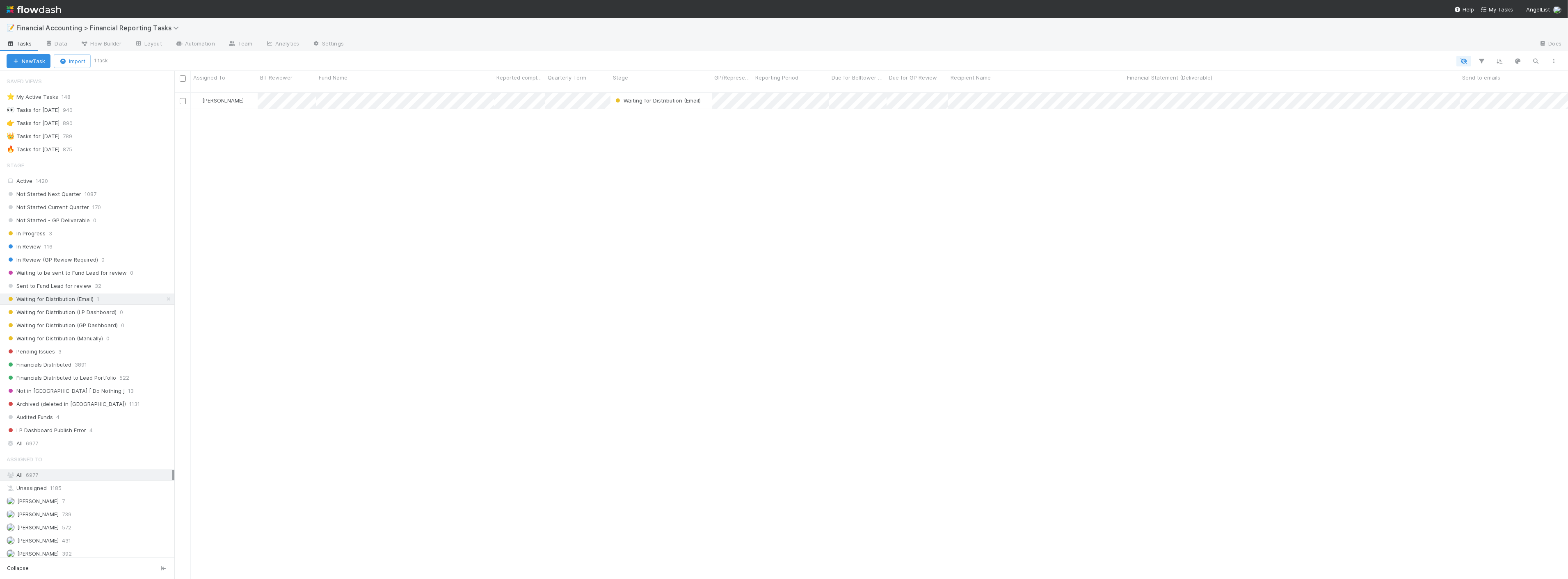
click at [305, 326] on div "Zach Byers Waiting for Distribution (Email) 4/1/25, 1:12:13 AM 8/19/25, 8:27:27…" at bounding box center [871, 339] width 1393 height 493
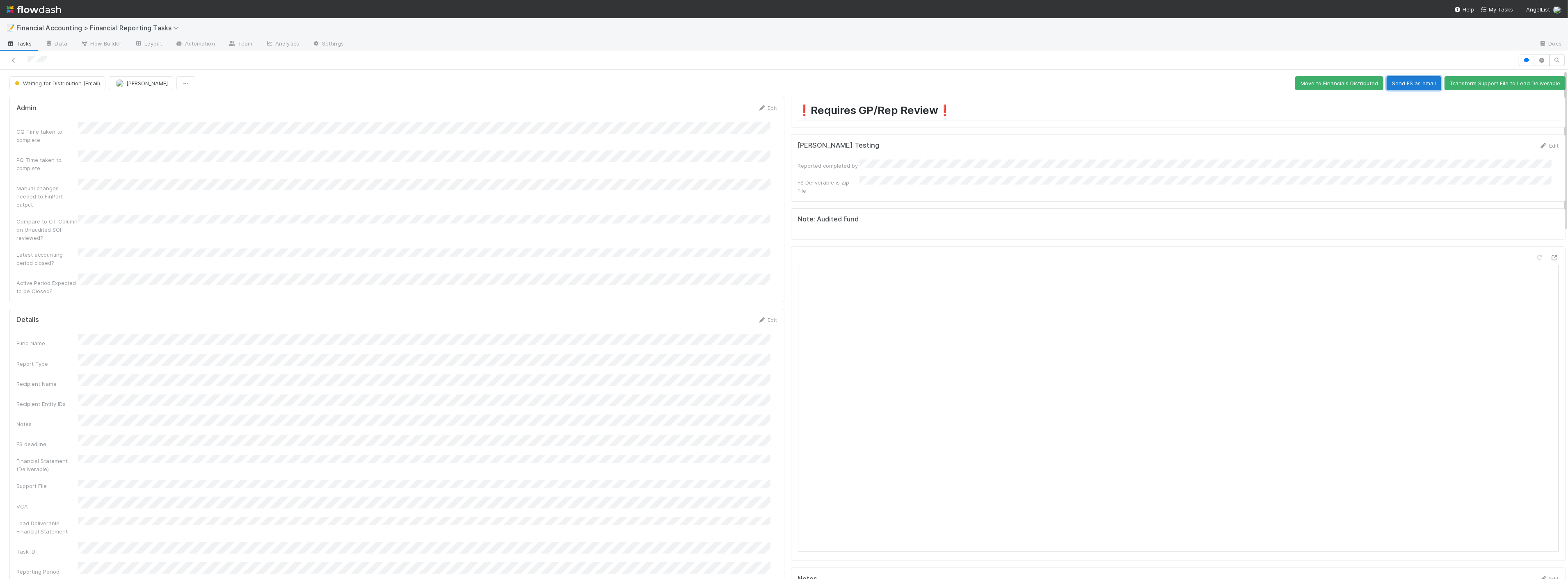
click at [1405, 88] on button "Send FS as email" at bounding box center [1413, 83] width 55 height 14
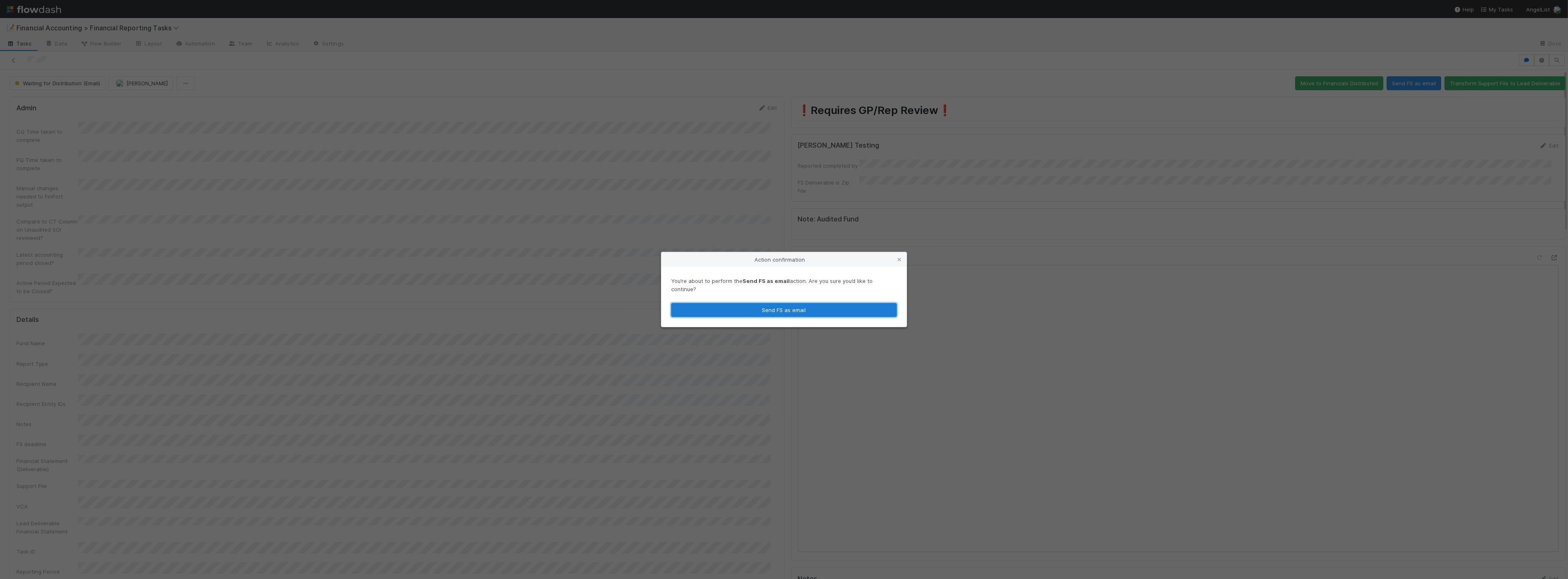
click at [826, 306] on button "Send FS as email" at bounding box center [784, 310] width 225 height 14
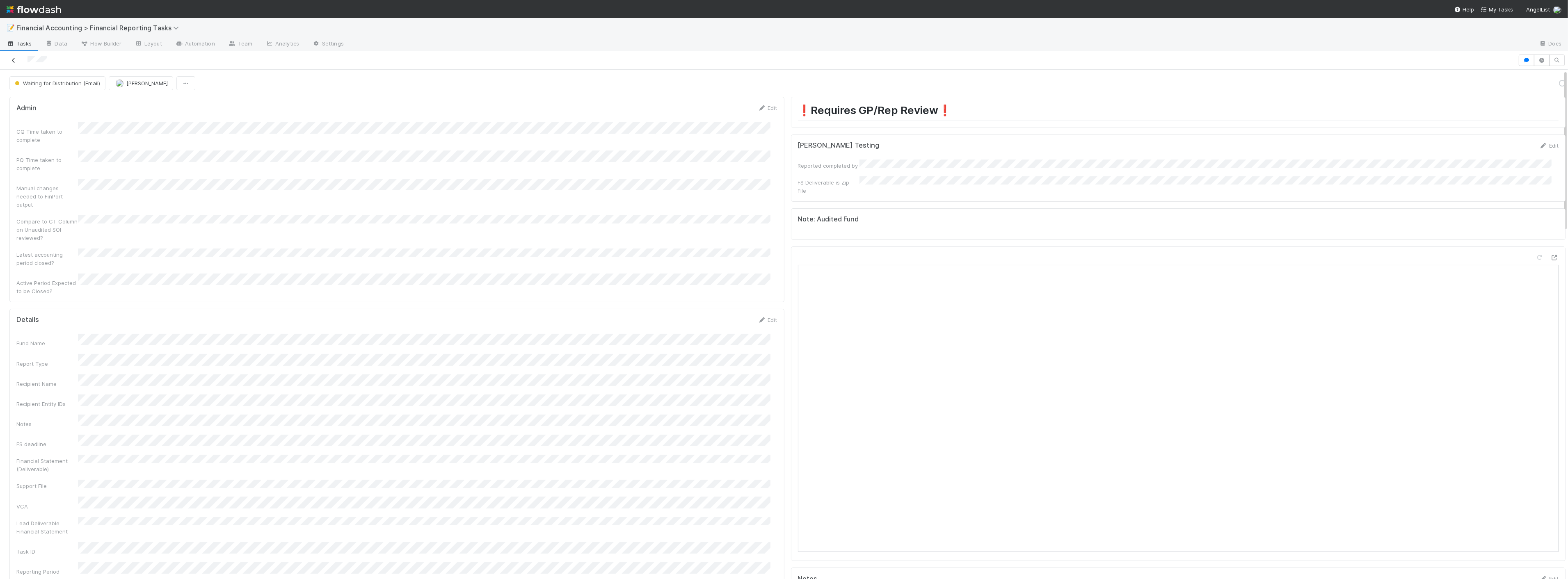
click at [11, 59] on icon at bounding box center [13, 61] width 8 height 5
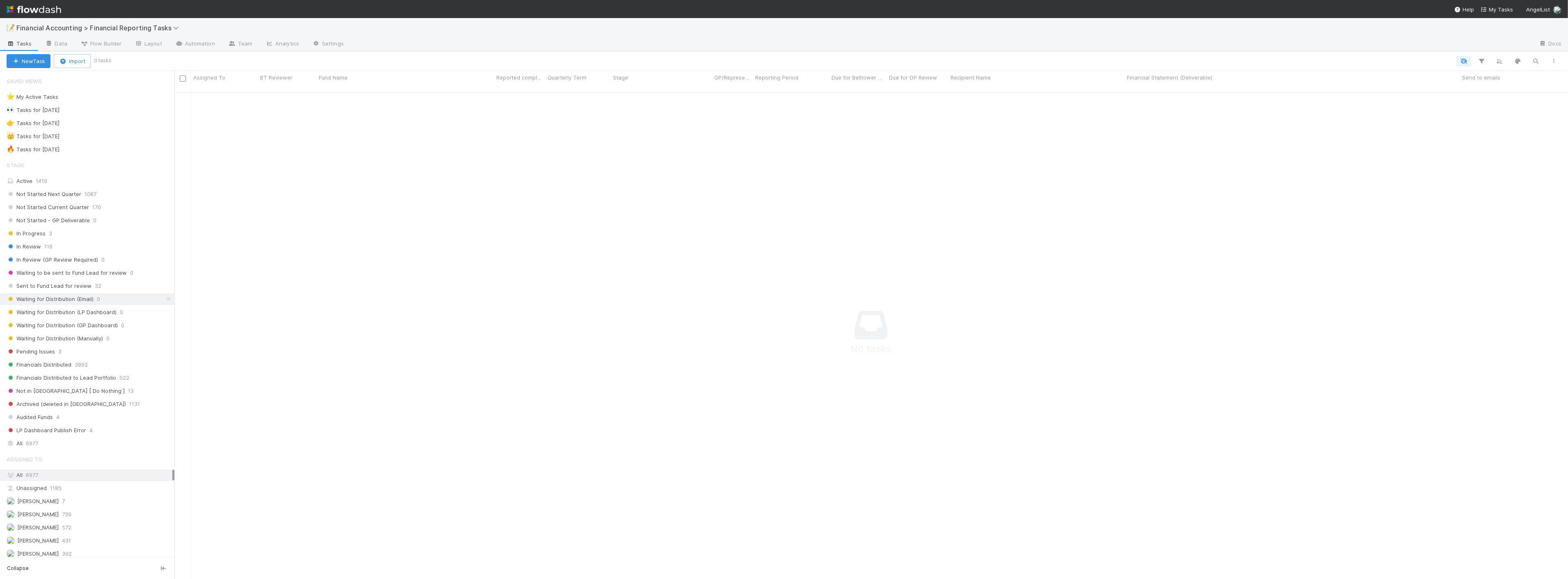
scroll to position [480, 1379]
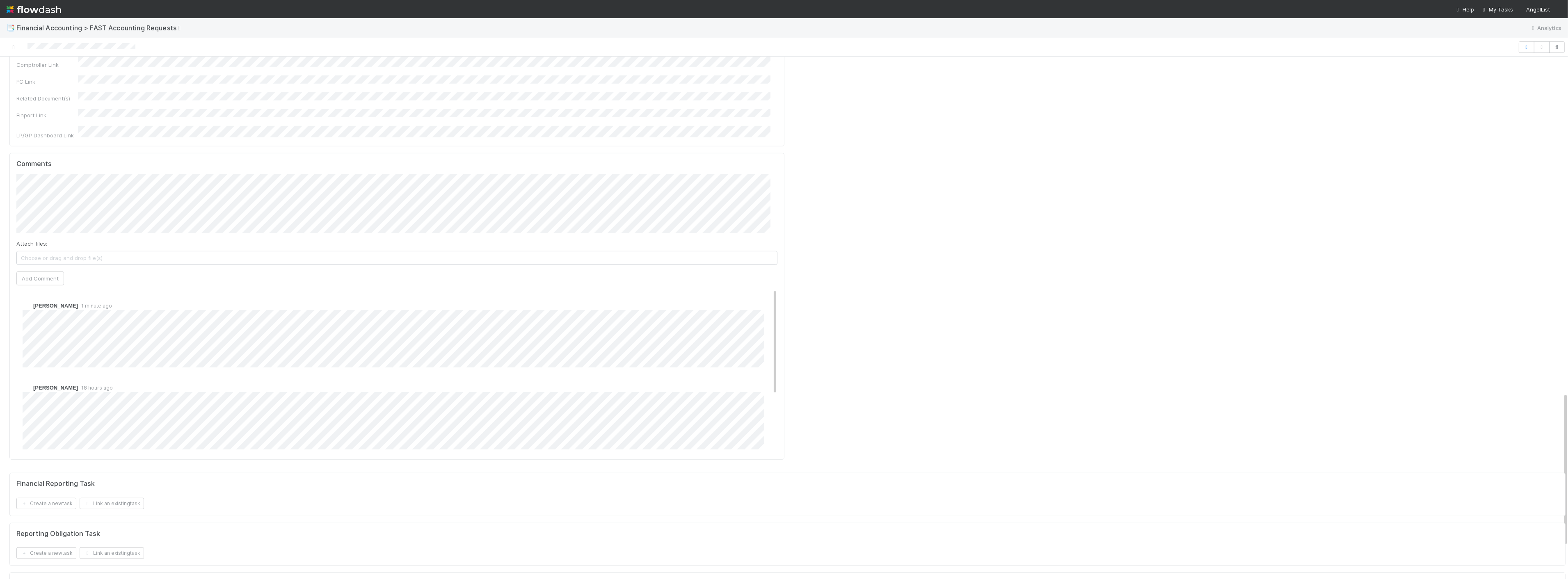
scroll to position [1048, 0]
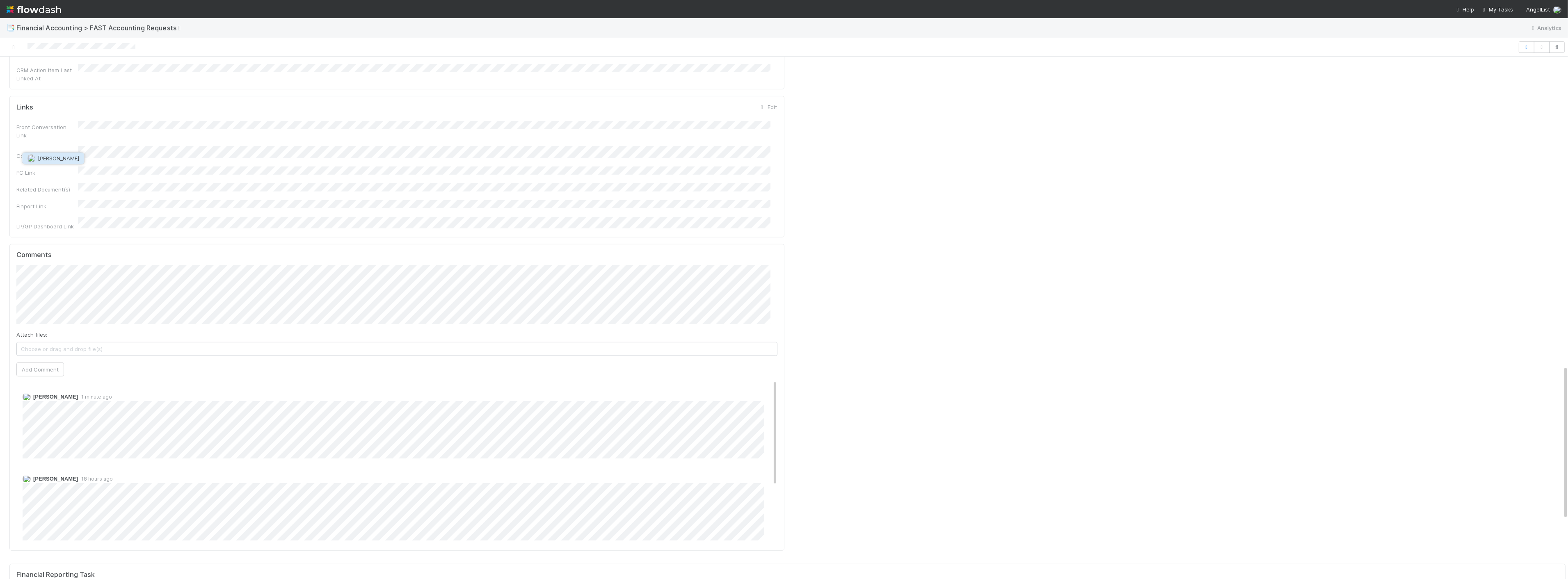
click at [58, 155] on span "[PERSON_NAME]" at bounding box center [58, 158] width 42 height 7
click at [54, 363] on button "Add Comment" at bounding box center [40, 369] width 48 height 14
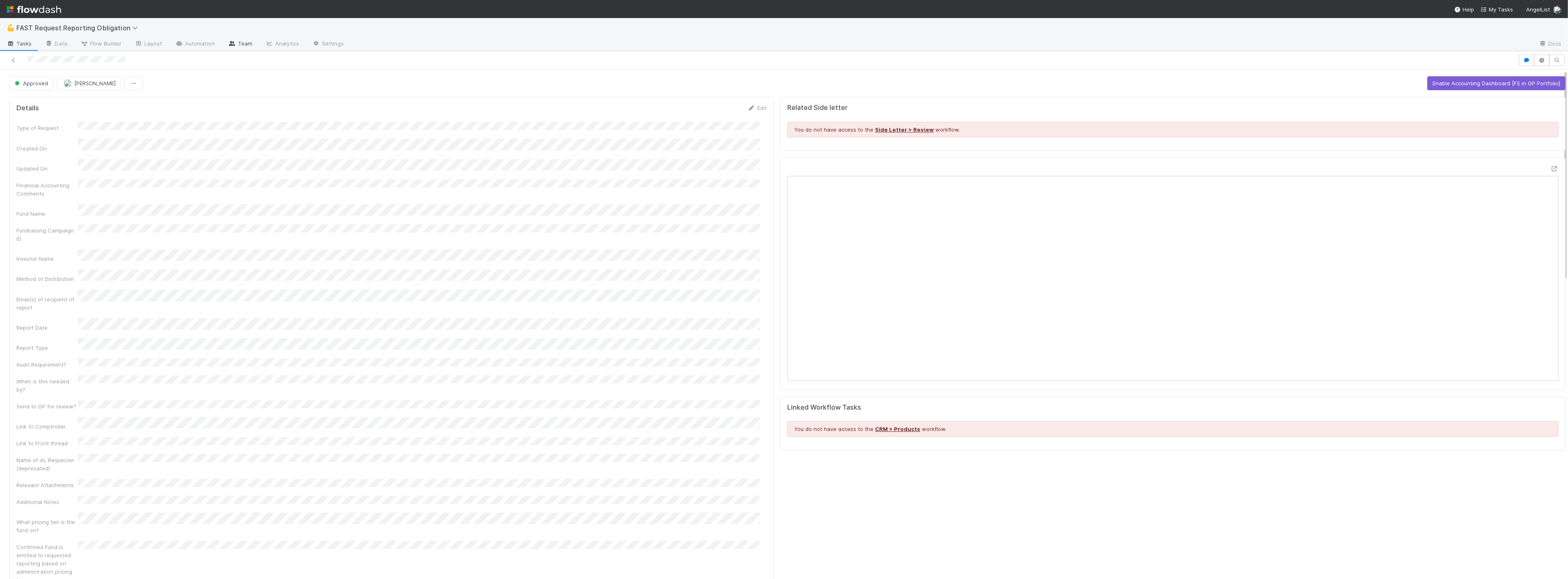
click at [236, 46] on link "Team" at bounding box center [240, 43] width 37 height 13
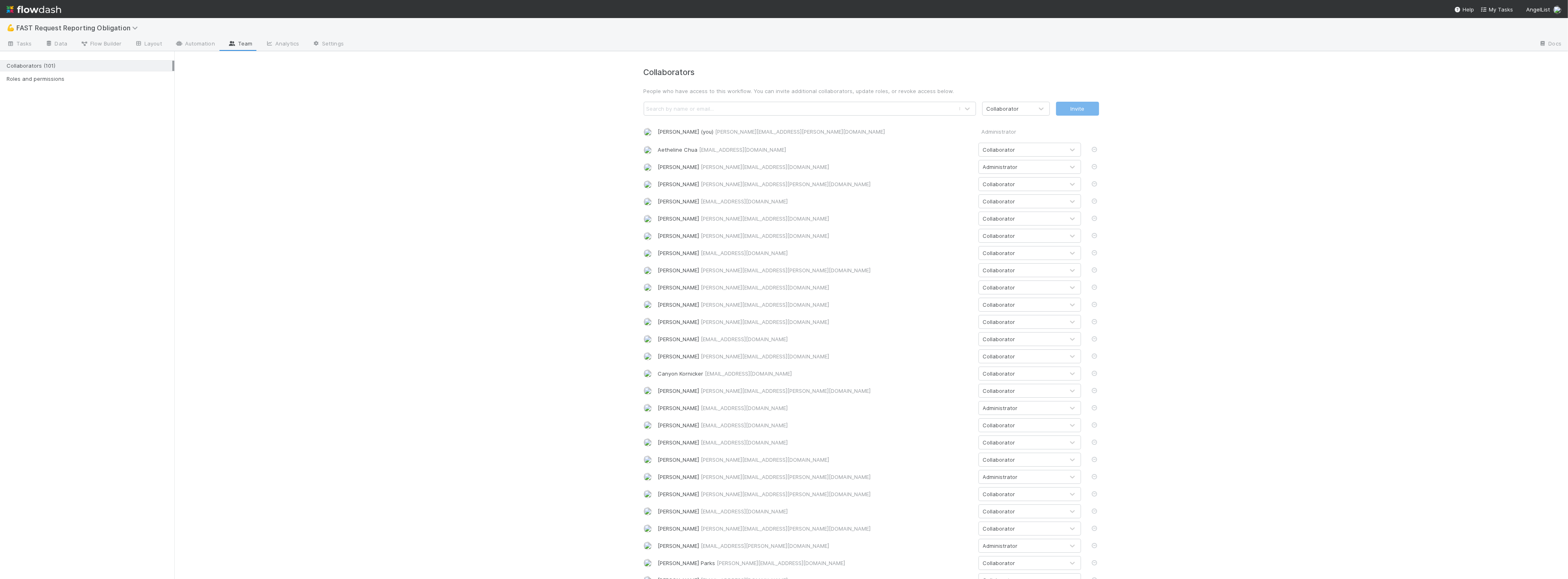
click at [899, 109] on div "Search by name or email..." at bounding box center [802, 108] width 315 height 13
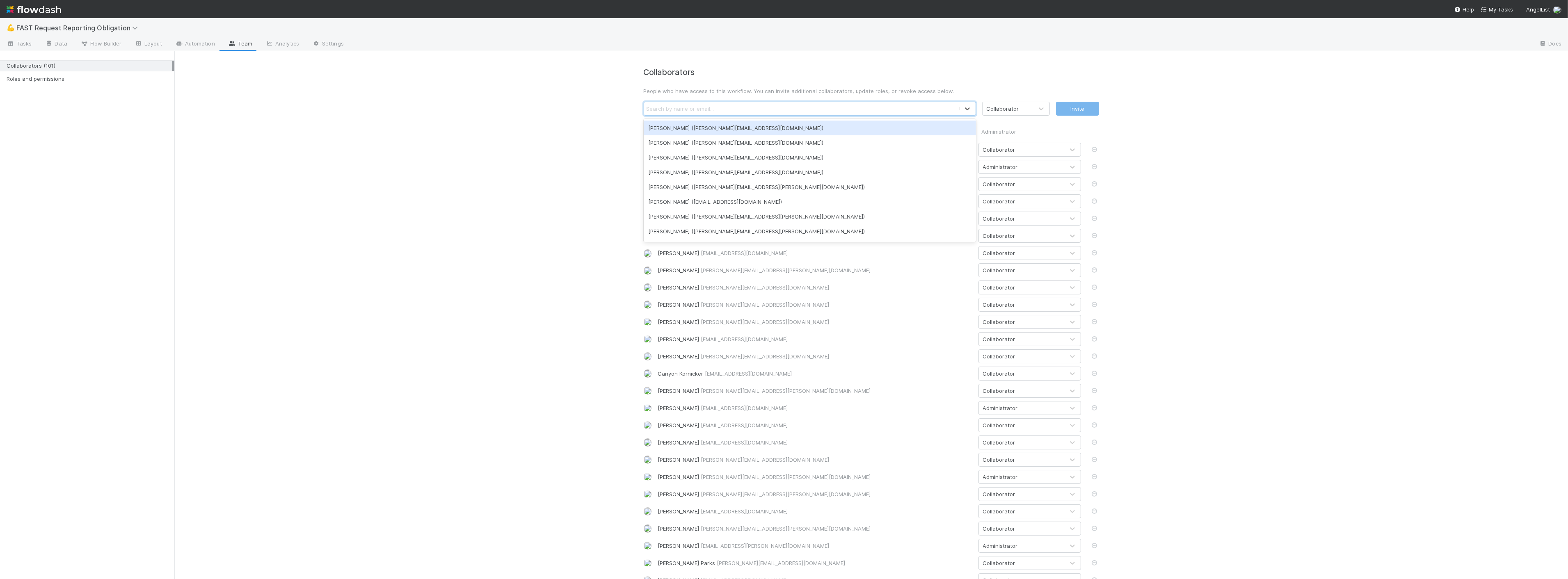
paste input "Joe Rappleye"
type input "Joe Rappleye"
type input "j"
type input "rapp"
click at [711, 127] on div "Joseph Rappleye (joseph.rappleye@belltowerfunds.com)" at bounding box center [810, 128] width 332 height 15
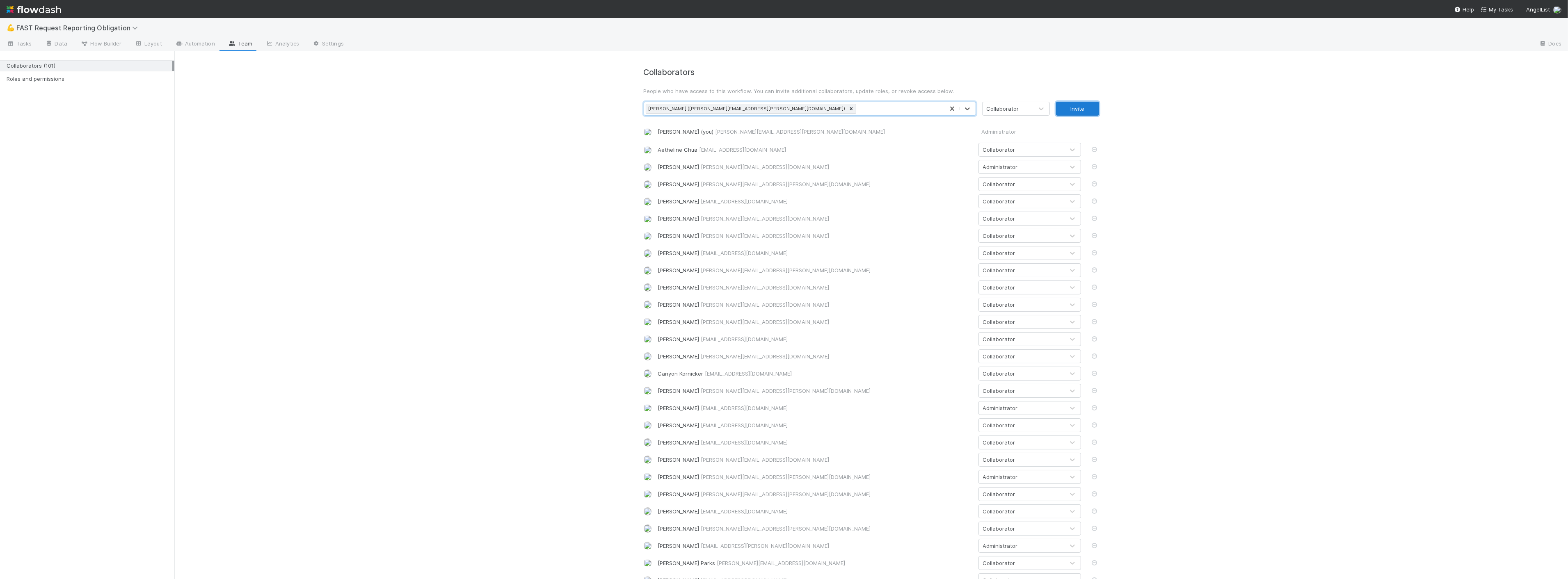
click at [1080, 111] on button "Invite" at bounding box center [1078, 109] width 43 height 14
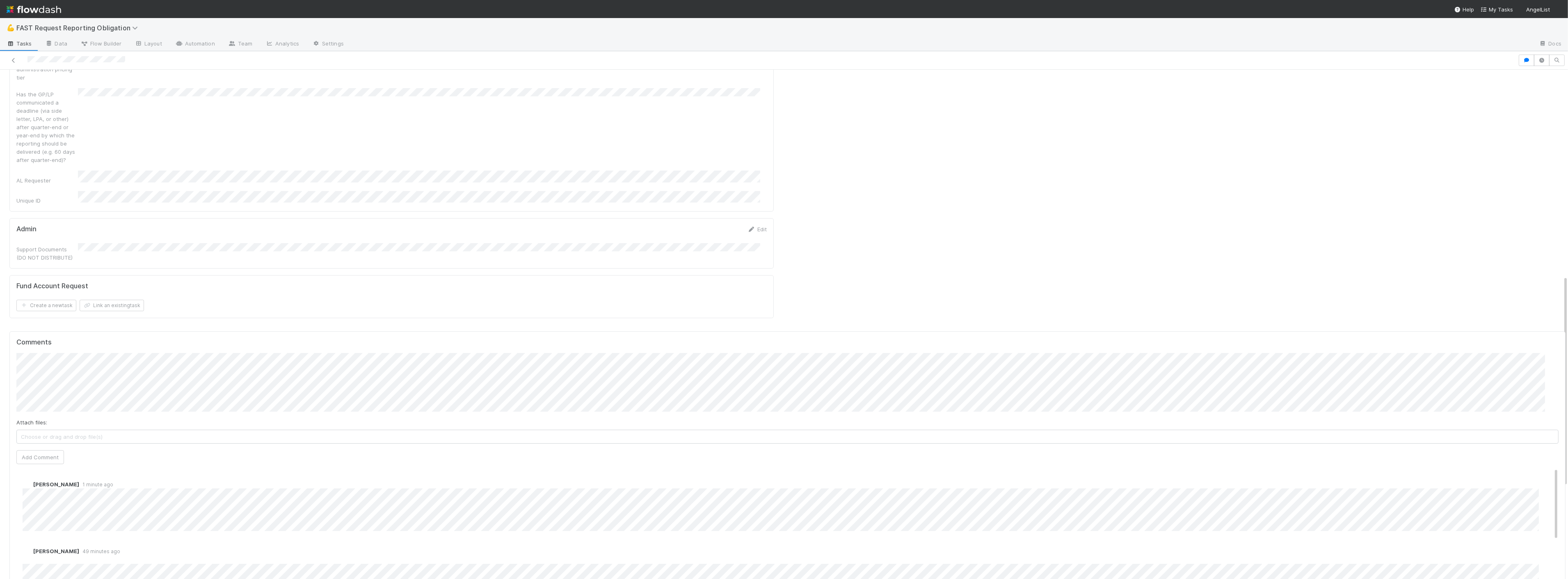
scroll to position [456, 0]
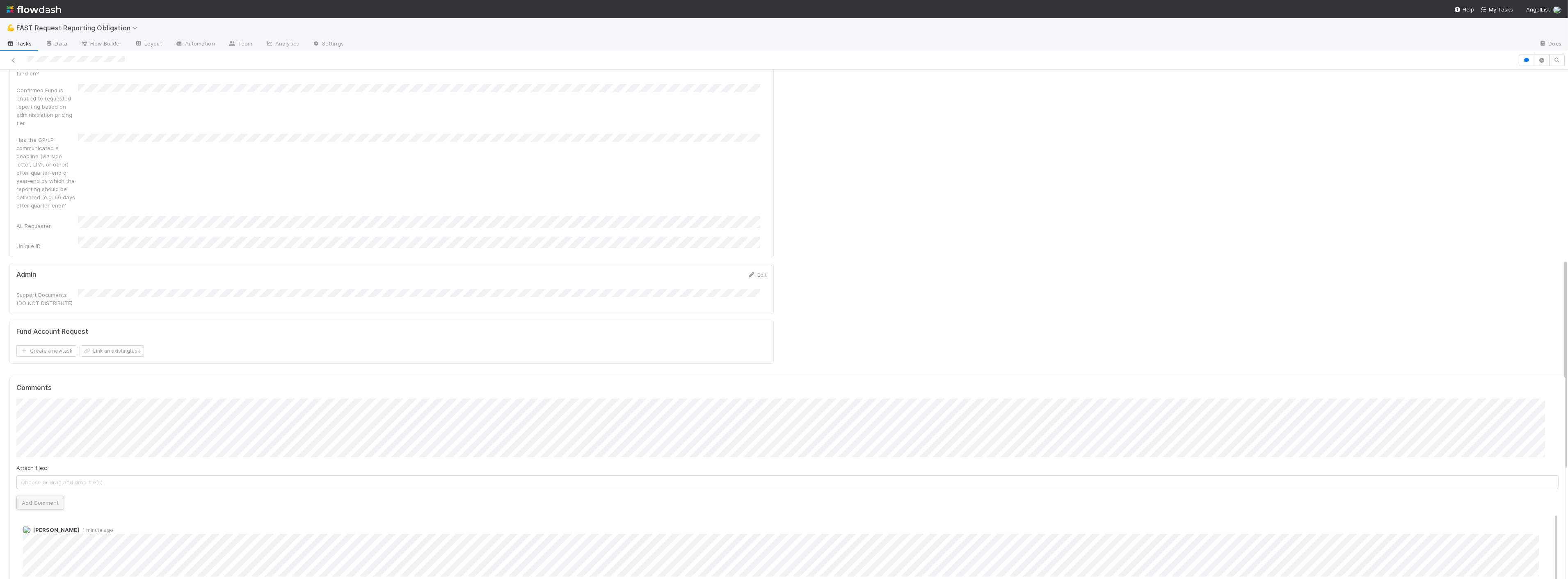
click at [40, 496] on button "Add Comment" at bounding box center [40, 502] width 48 height 14
click at [313, 135] on div "Has the GP/LP communicated a deadline (via side letter, LPA, or other) after qu…" at bounding box center [391, 171] width 751 height 76
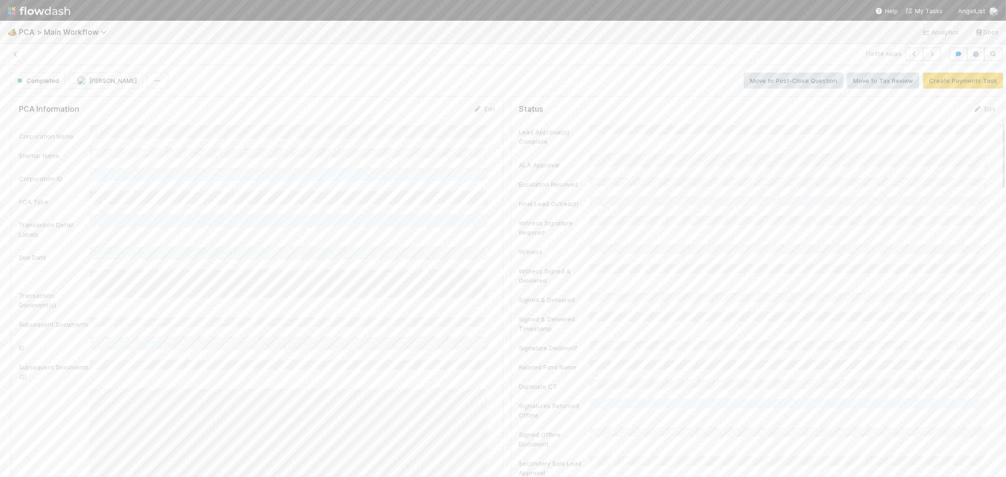
scroll to position [342, 0]
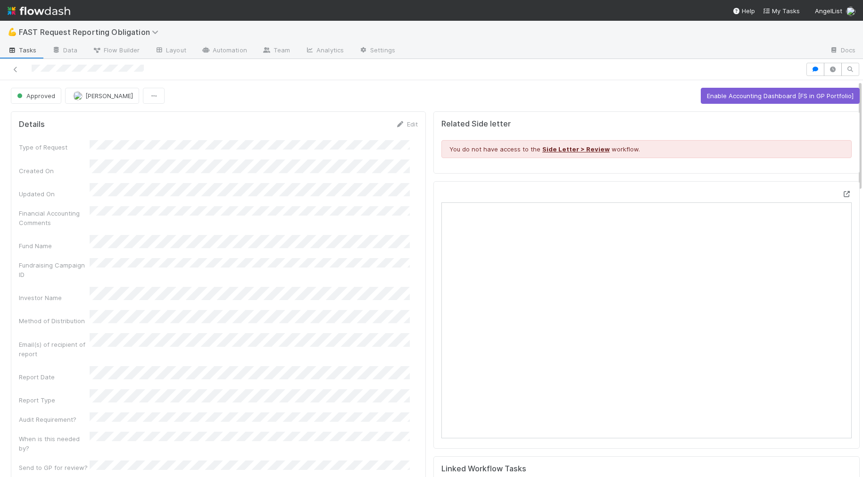
click at [835, 189] on div at bounding box center [646, 314] width 426 height 267
click at [842, 194] on icon at bounding box center [846, 194] width 9 height 6
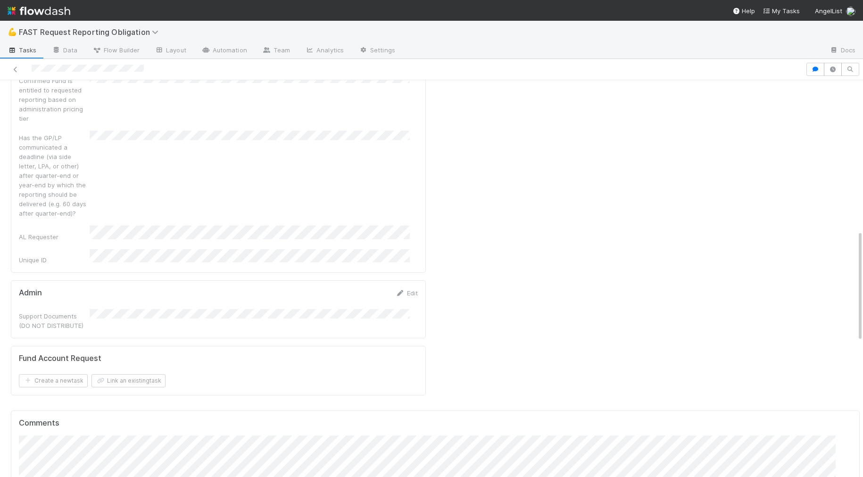
scroll to position [786, 0]
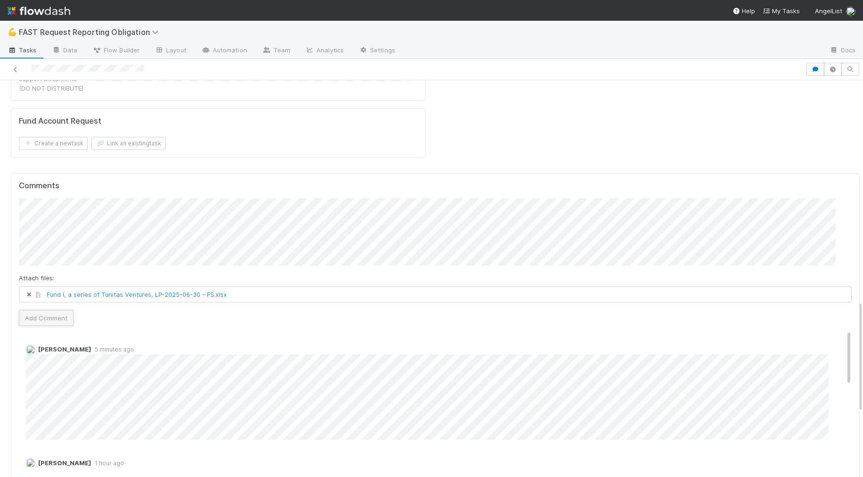
click at [55, 310] on button "Add Comment" at bounding box center [46, 318] width 55 height 16
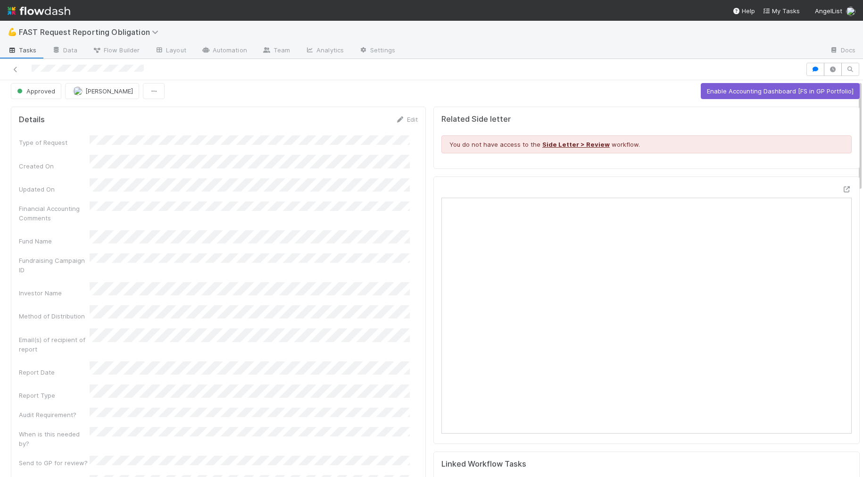
scroll to position [0, 0]
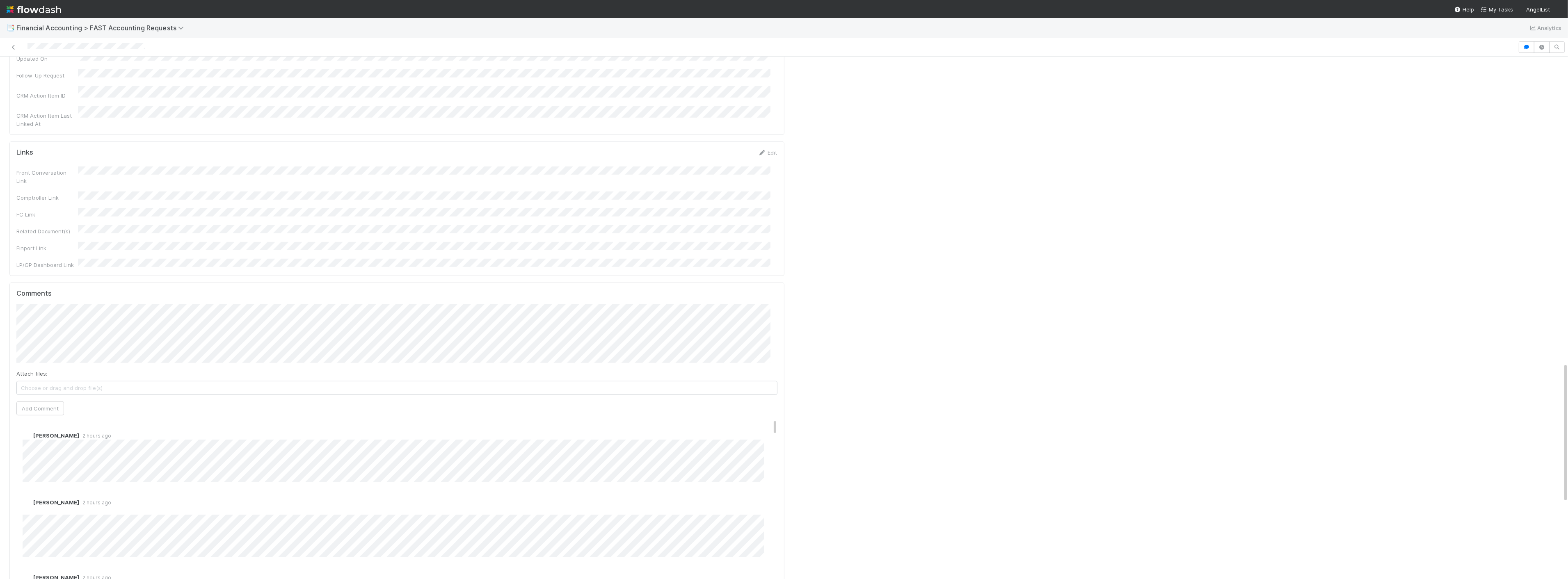
scroll to position [1139, 0]
click at [48, 414] on button "Add Comment" at bounding box center [40, 471] width 48 height 14
